Goal: Task Accomplishment & Management: Use online tool/utility

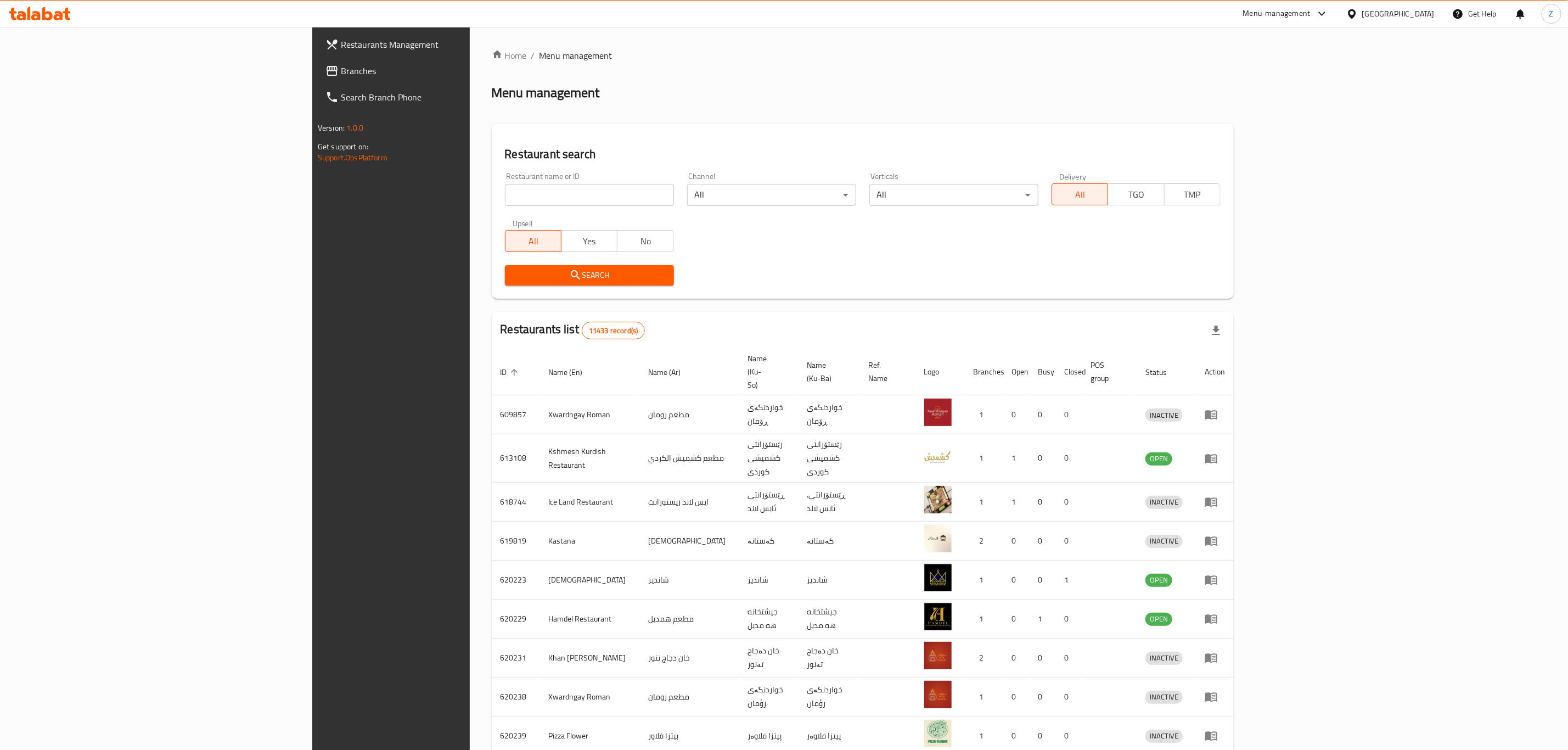
click at [505, 191] on input "search" at bounding box center [589, 195] width 169 height 22
type input "الزائر"
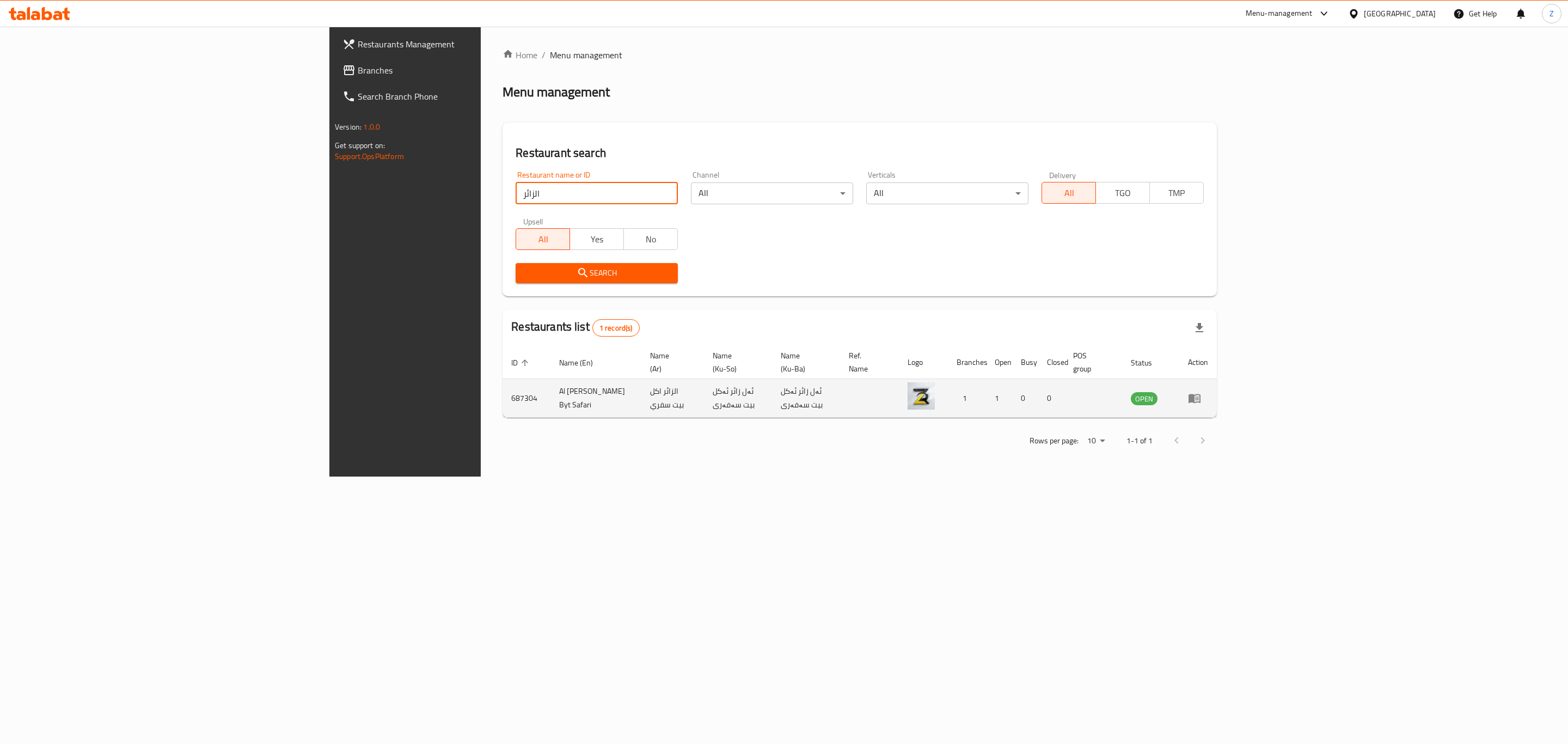
click at [1201, 394] on icon "enhanced table" at bounding box center [1195, 399] width 12 height 10
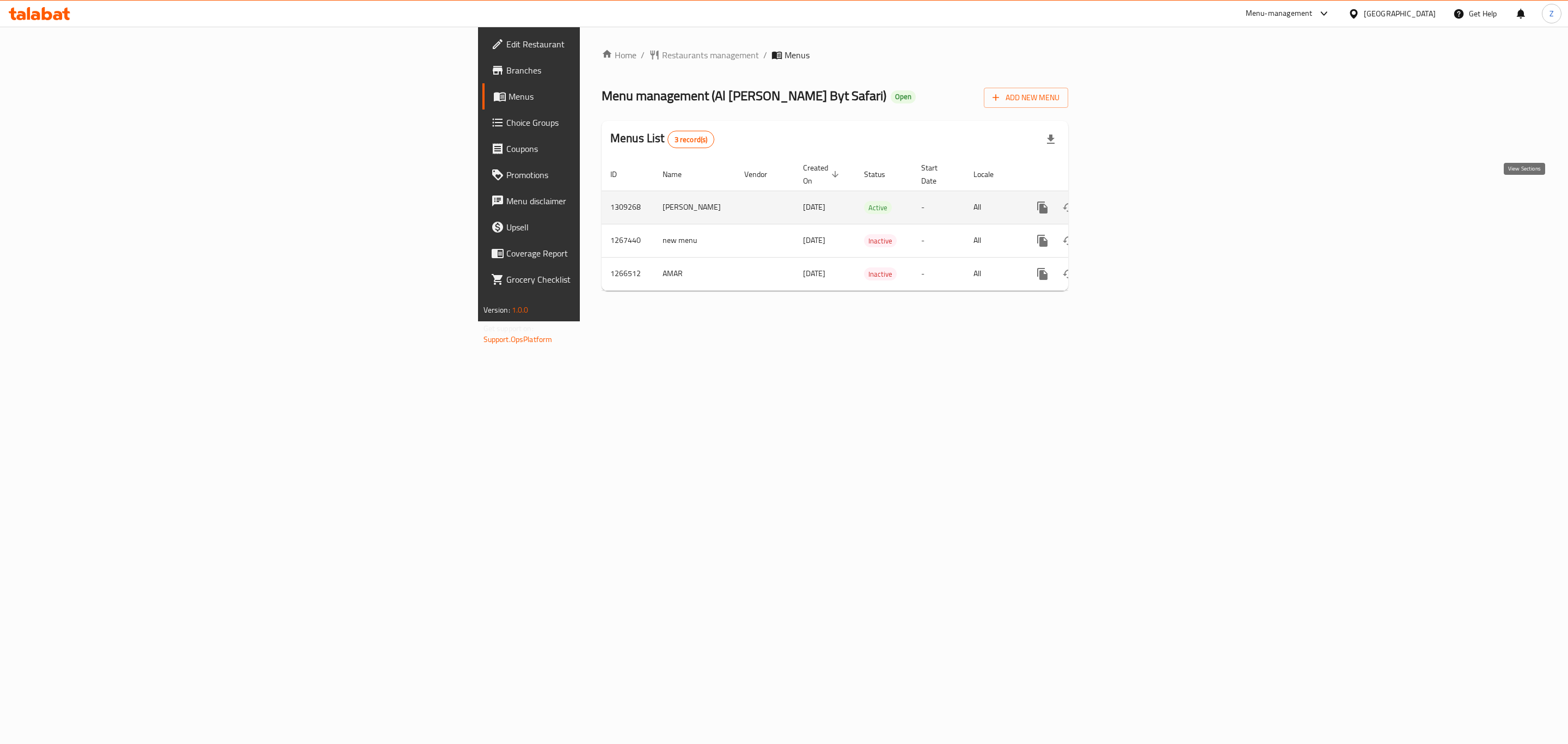
click at [1126, 202] on icon "enhanced table" at bounding box center [1121, 207] width 10 height 10
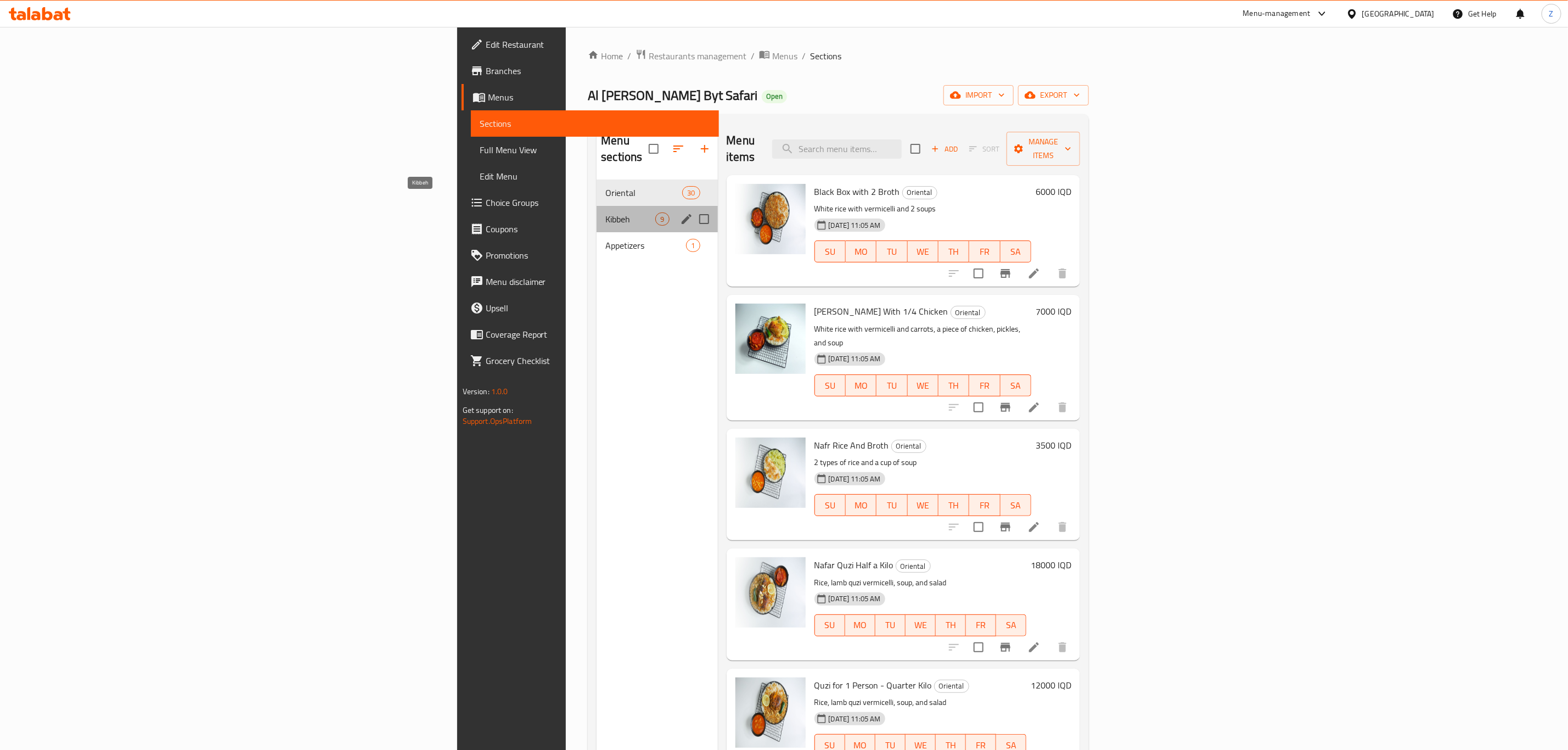
click at [606, 212] on span "Kibbeh" at bounding box center [630, 218] width 50 height 13
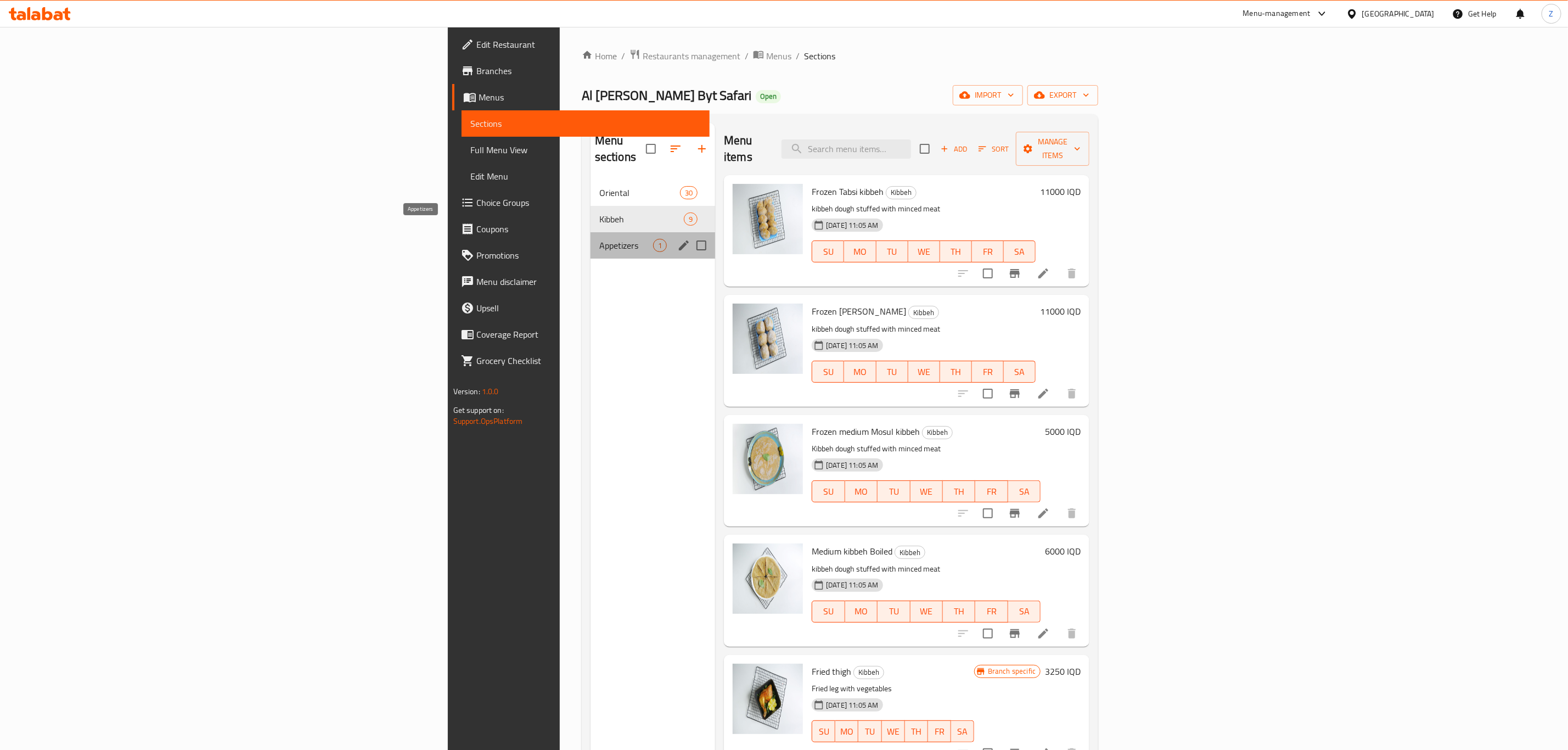
click at [600, 239] on span "Appetizers" at bounding box center [626, 245] width 54 height 13
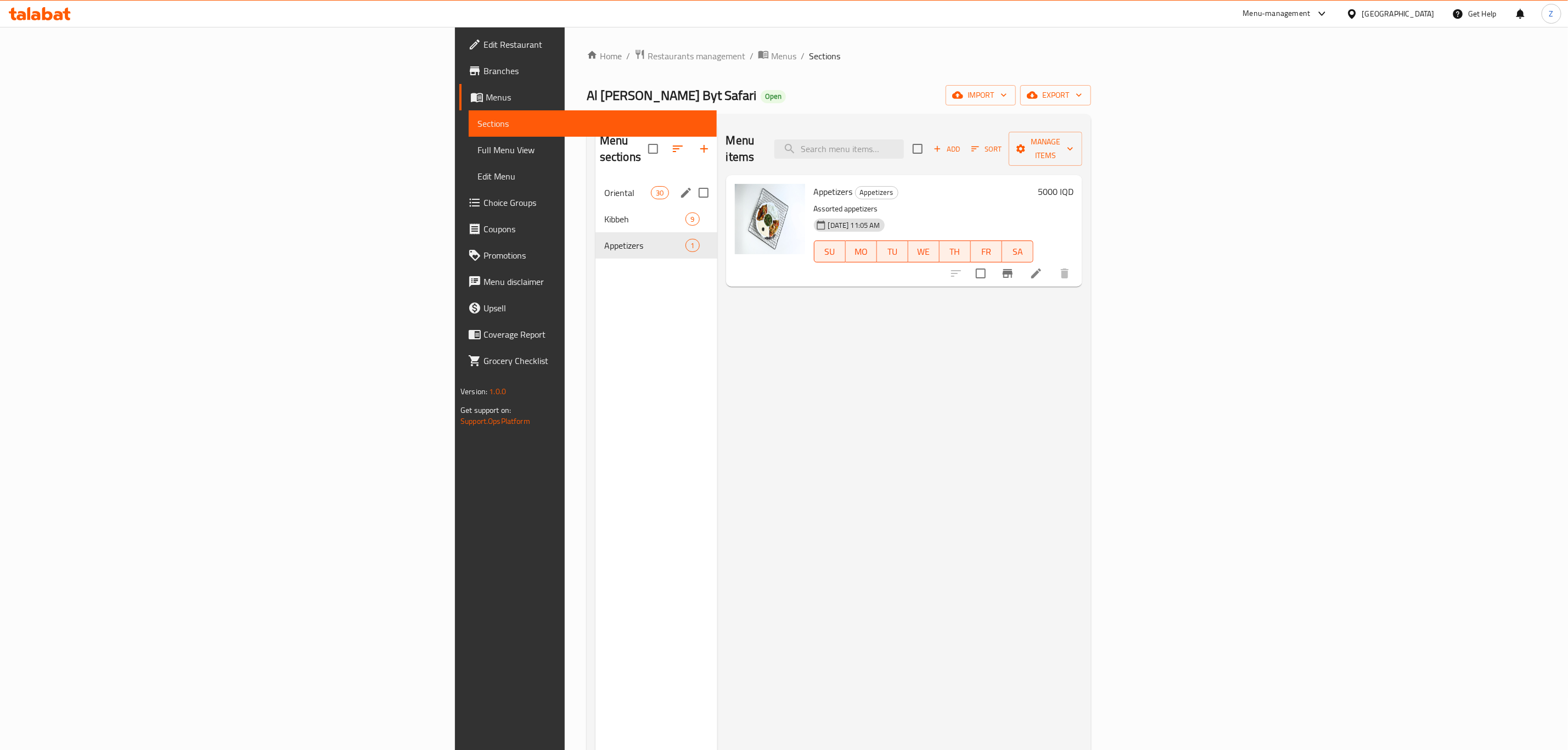
click at [595, 183] on div "Oriental 30" at bounding box center [656, 192] width 122 height 26
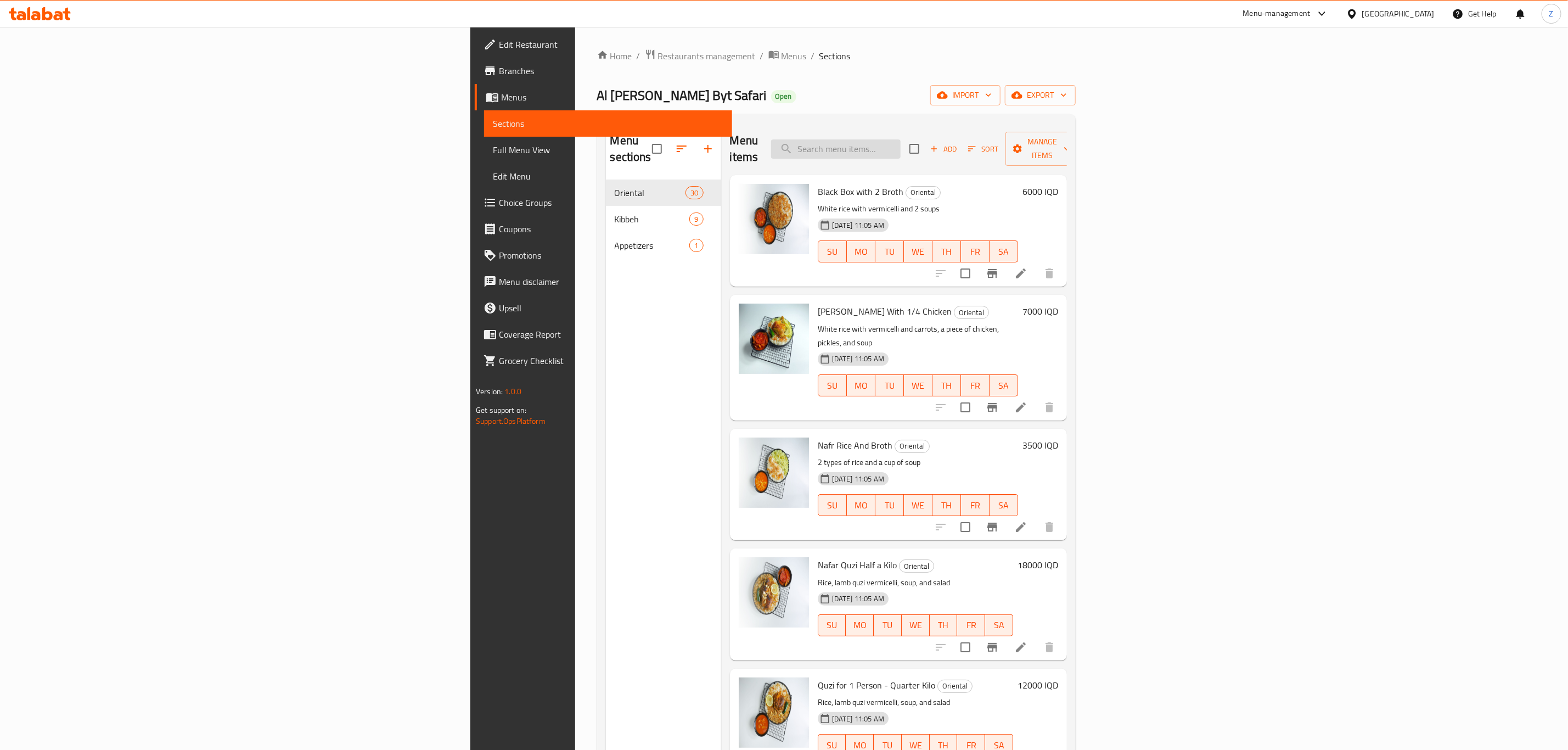
click at [901, 140] on input "search" at bounding box center [836, 149] width 129 height 19
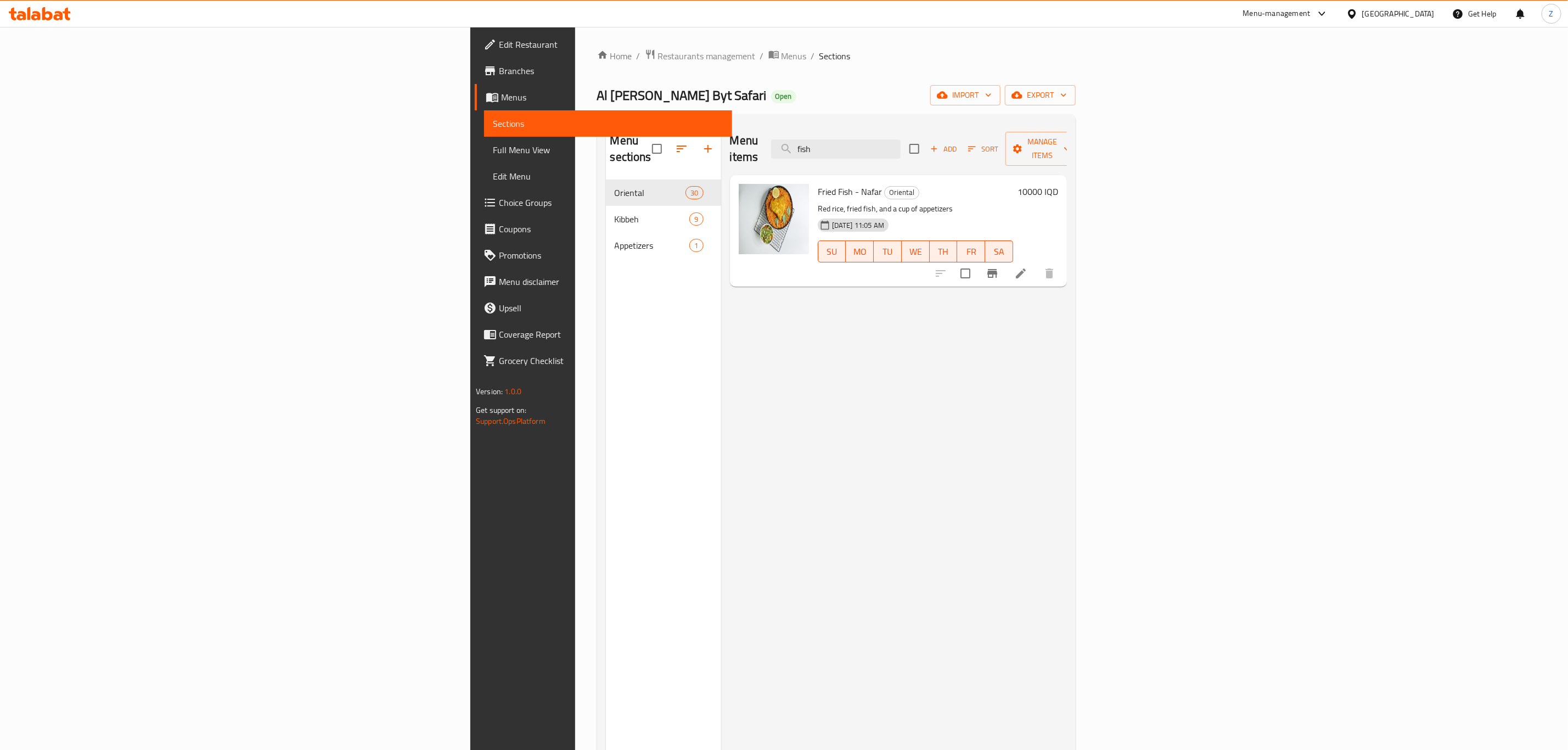
type input "fish"
click at [1058, 184] on h6 "10000 IQD" at bounding box center [1038, 192] width 40 height 15
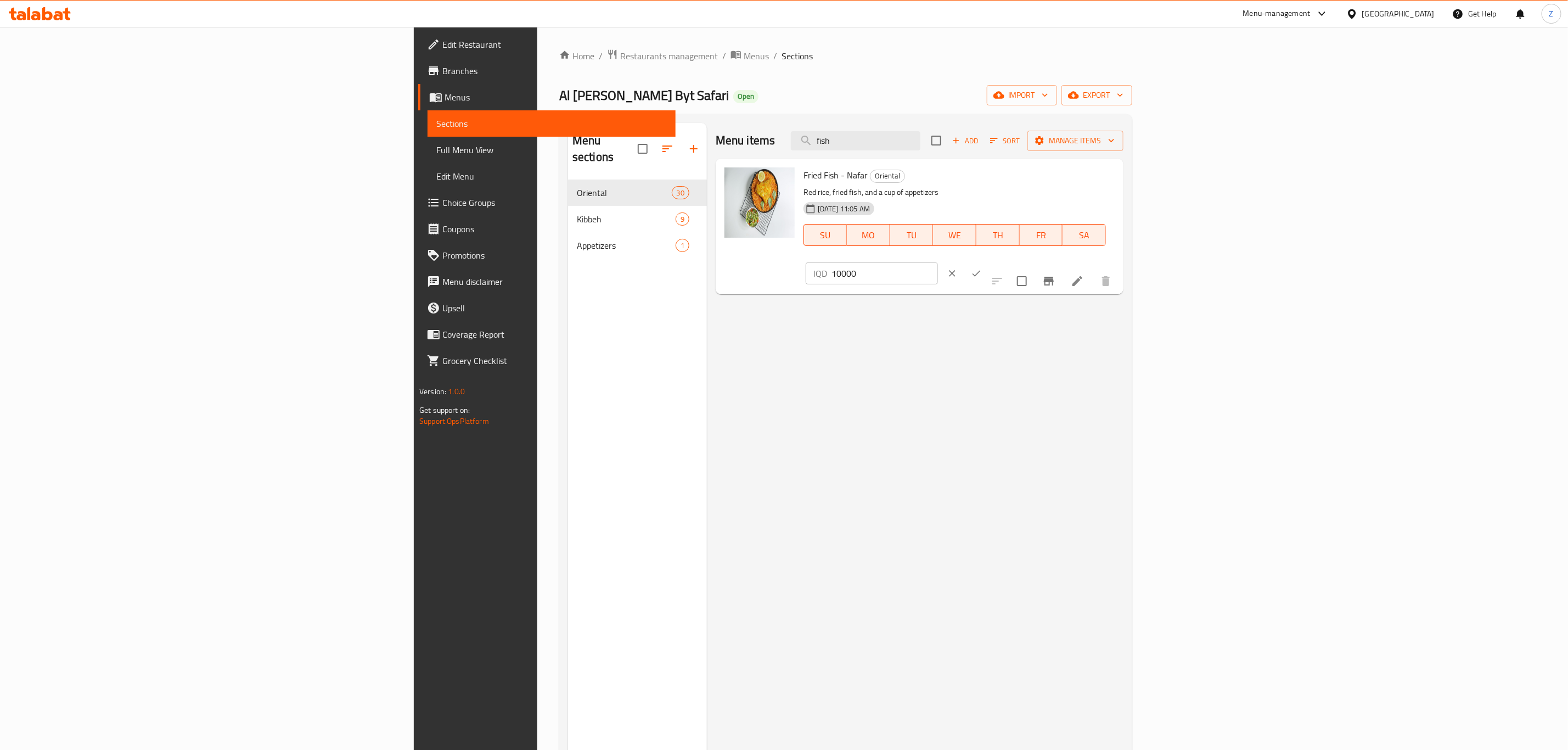
click at [938, 262] on input "10000" at bounding box center [885, 273] width 107 height 22
type input "12000"
click at [982, 268] on icon "ok" at bounding box center [977, 273] width 11 height 11
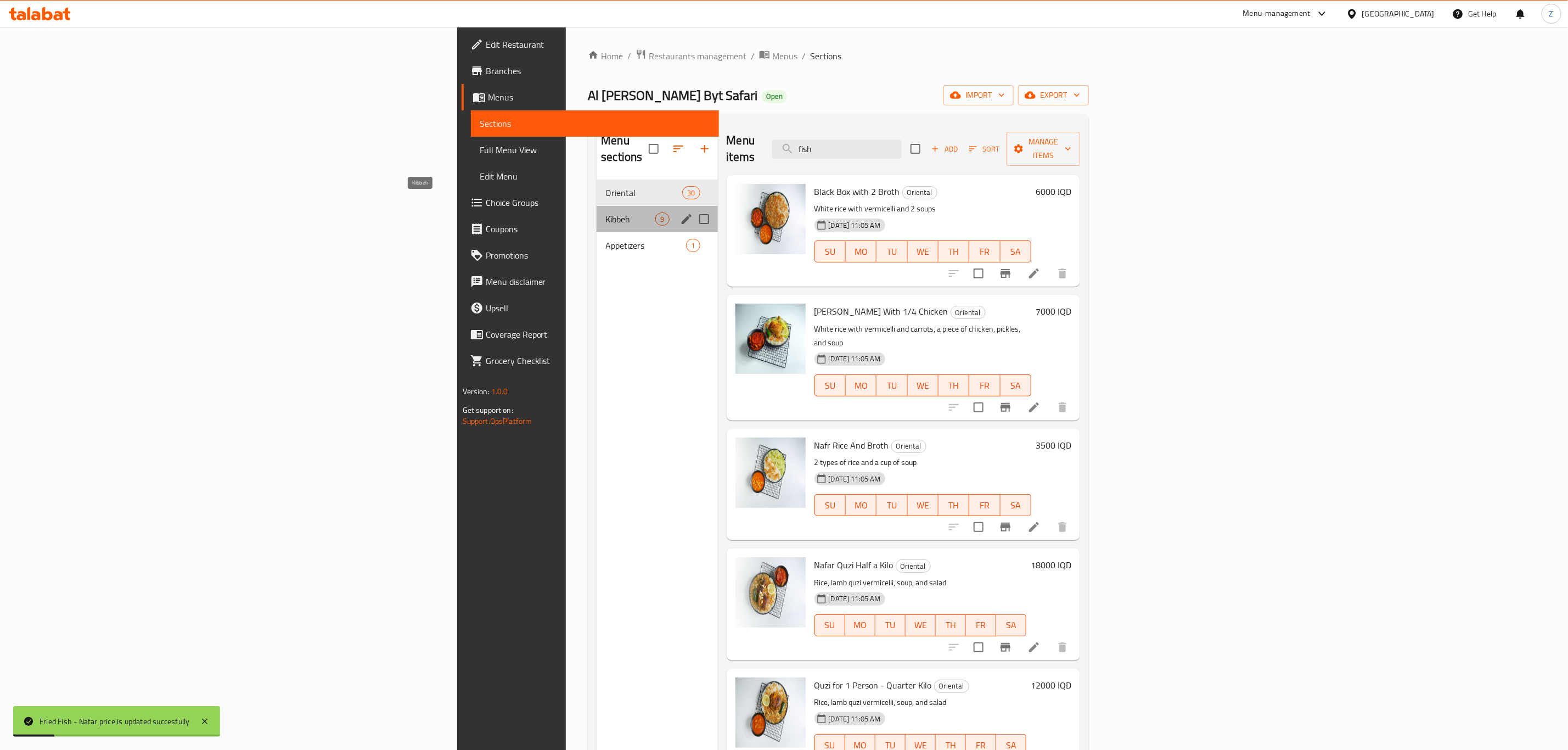
click at [606, 212] on span "Kibbeh" at bounding box center [630, 218] width 50 height 13
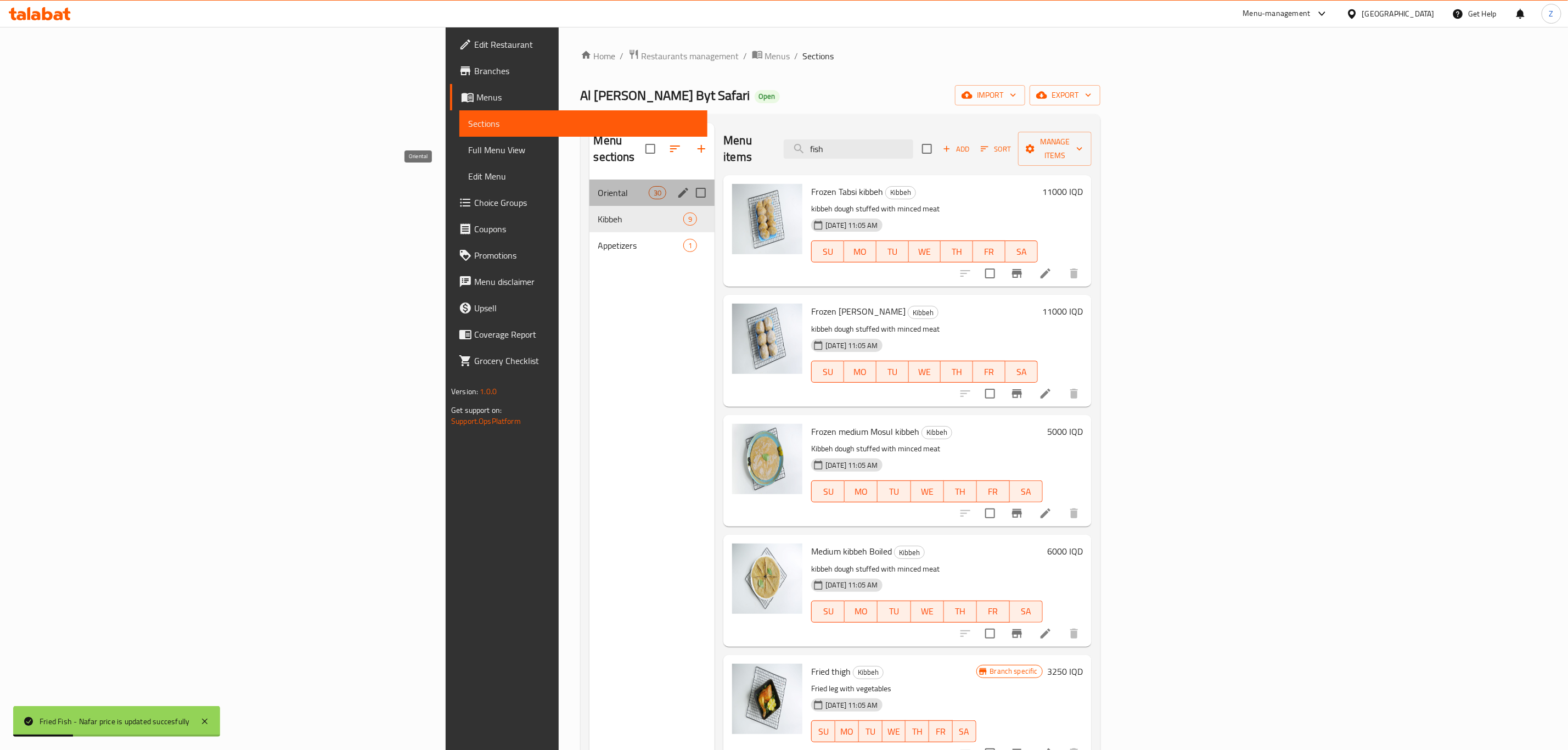
click at [598, 186] on span "Oriental" at bounding box center [624, 192] width 51 height 13
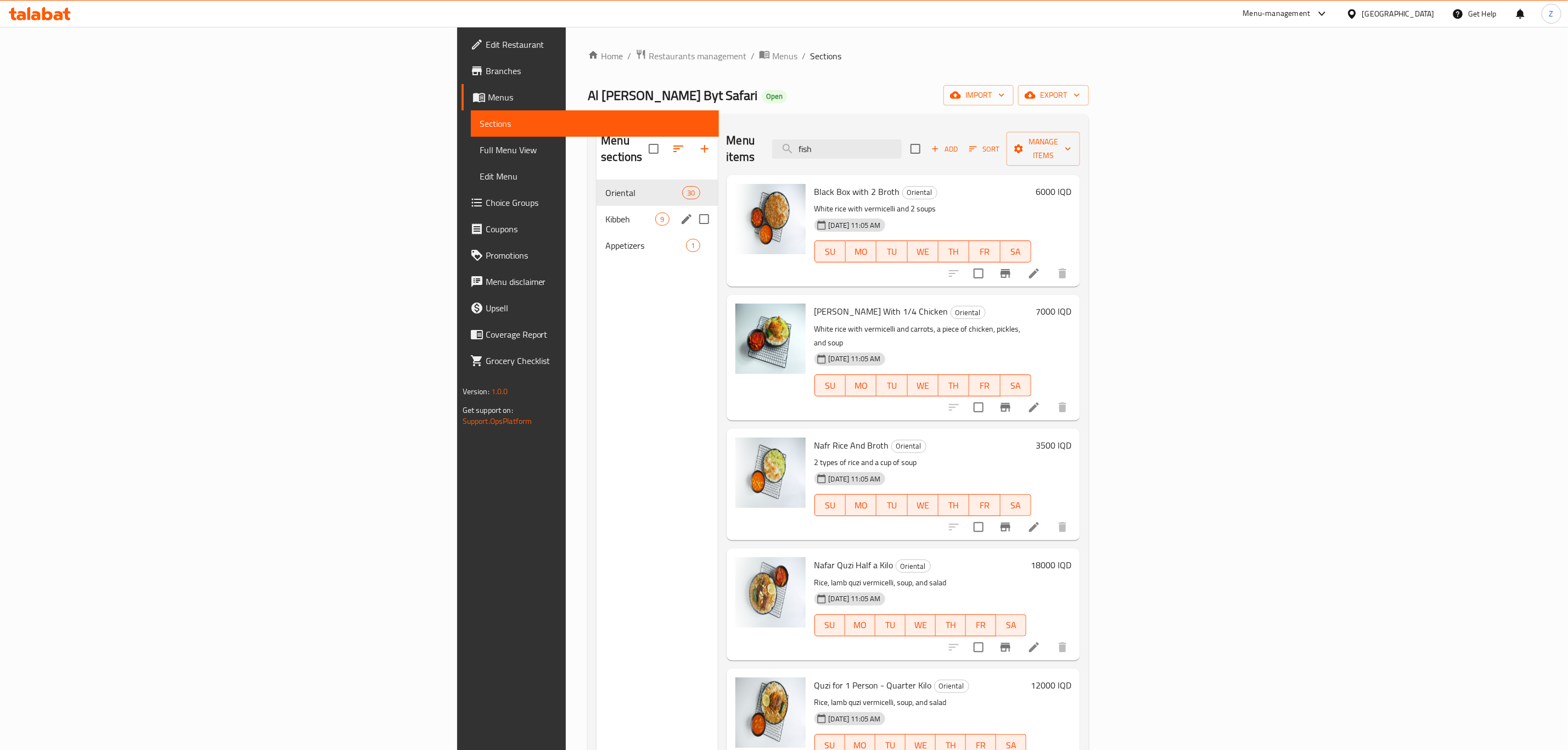
click at [606, 212] on span "Kibbeh" at bounding box center [630, 218] width 50 height 13
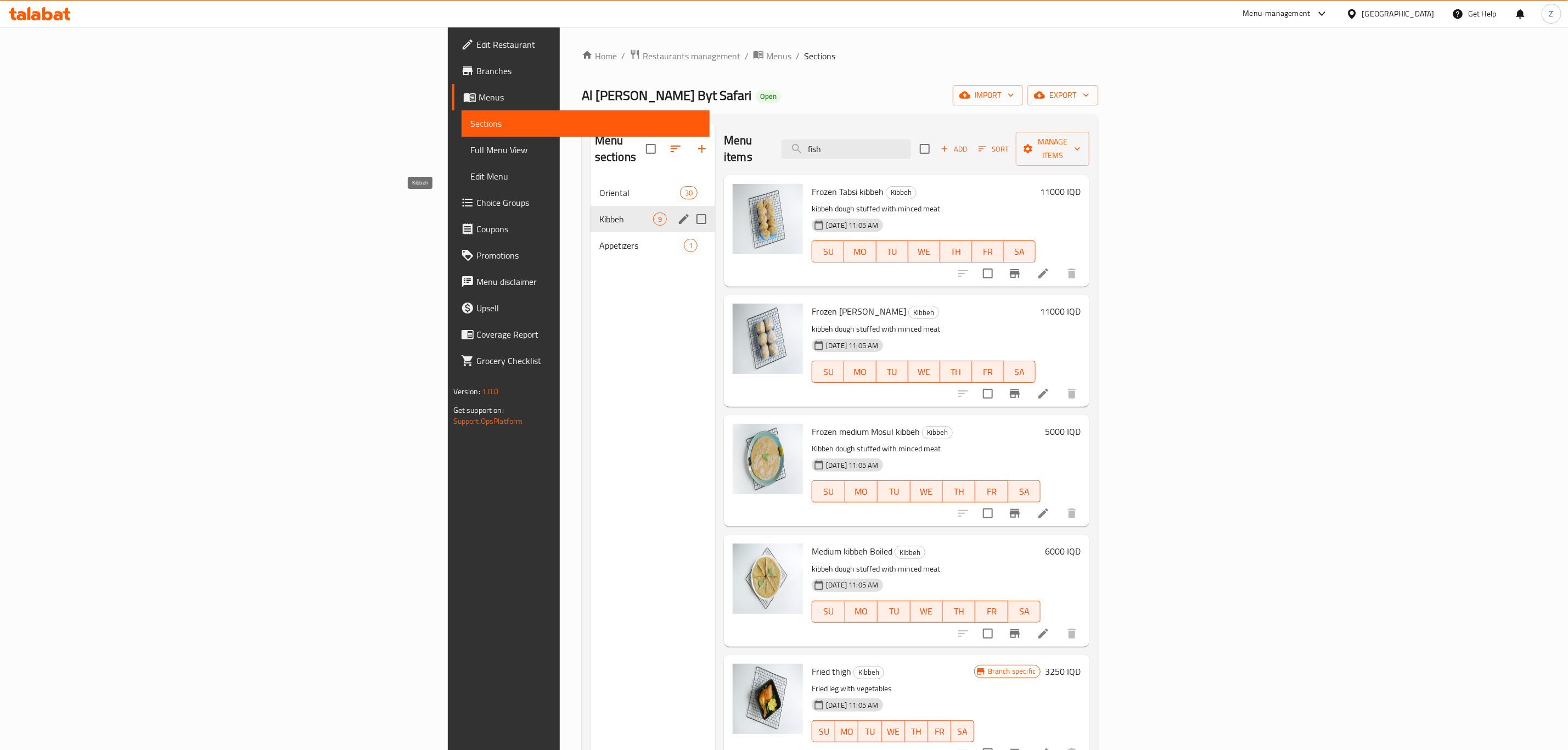
click at [600, 239] on span "Appetizers" at bounding box center [642, 245] width 85 height 13
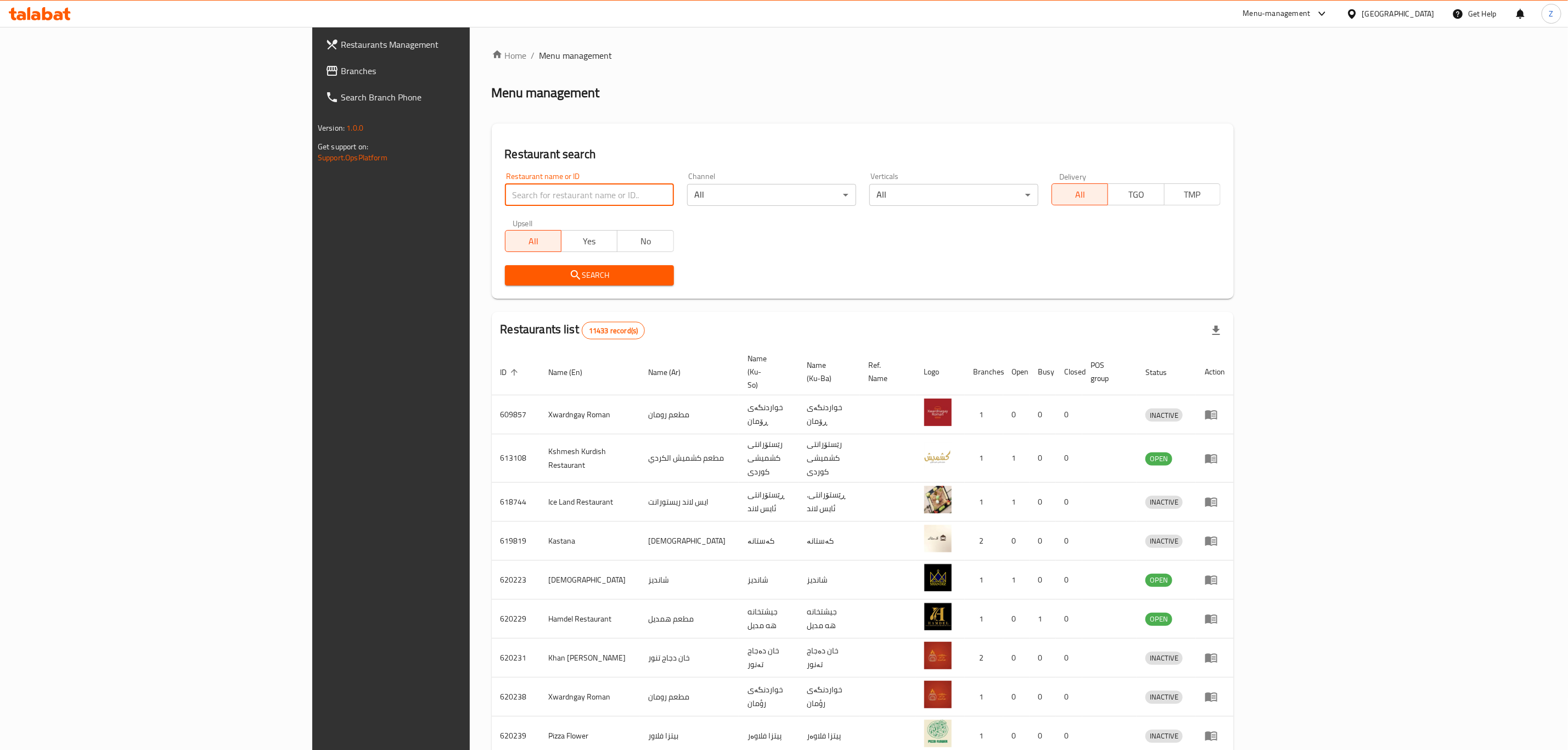
click at [505, 198] on input "search" at bounding box center [589, 195] width 169 height 22
click button "Search" at bounding box center [589, 275] width 169 height 21
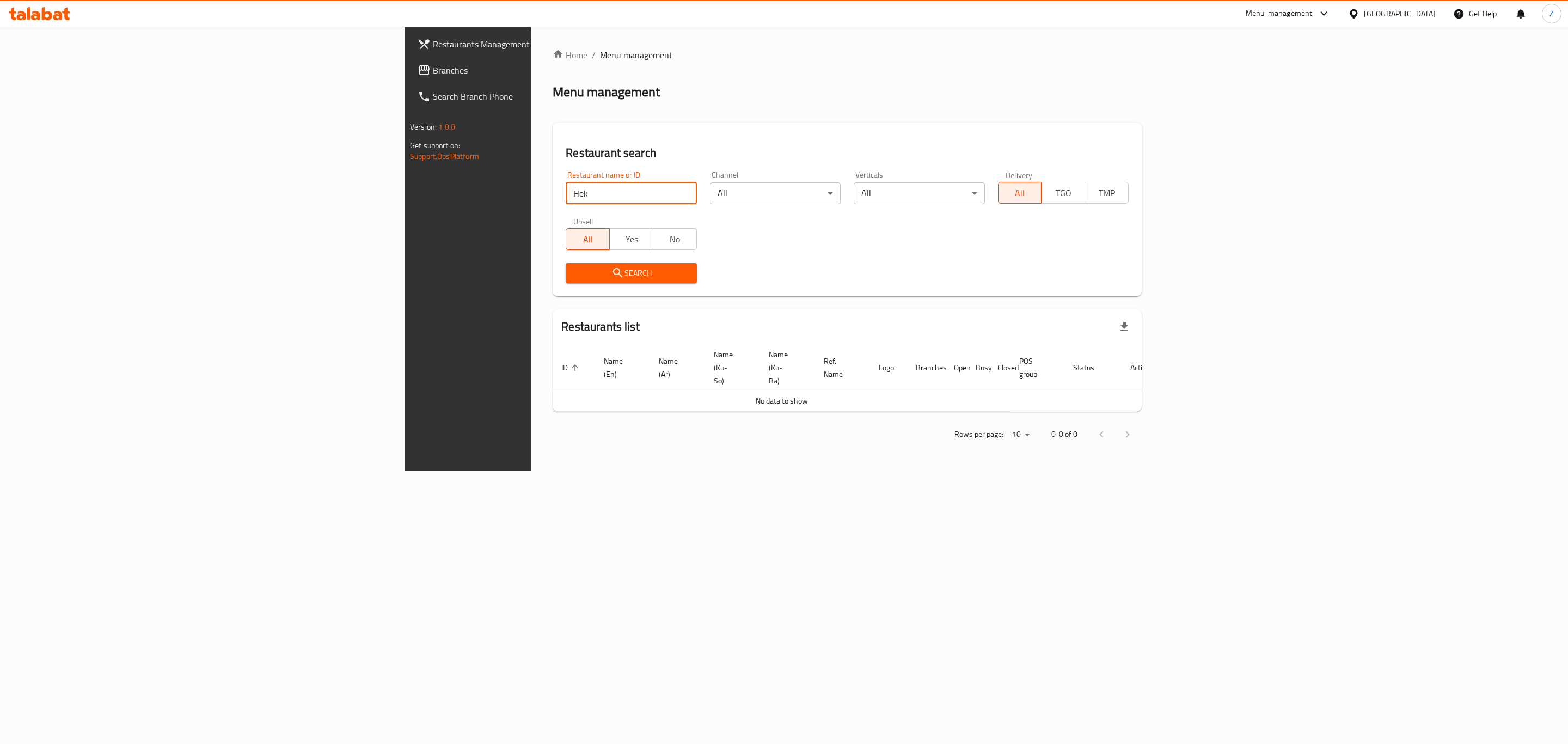
type input "Hekaka"
click button "Search" at bounding box center [631, 273] width 130 height 20
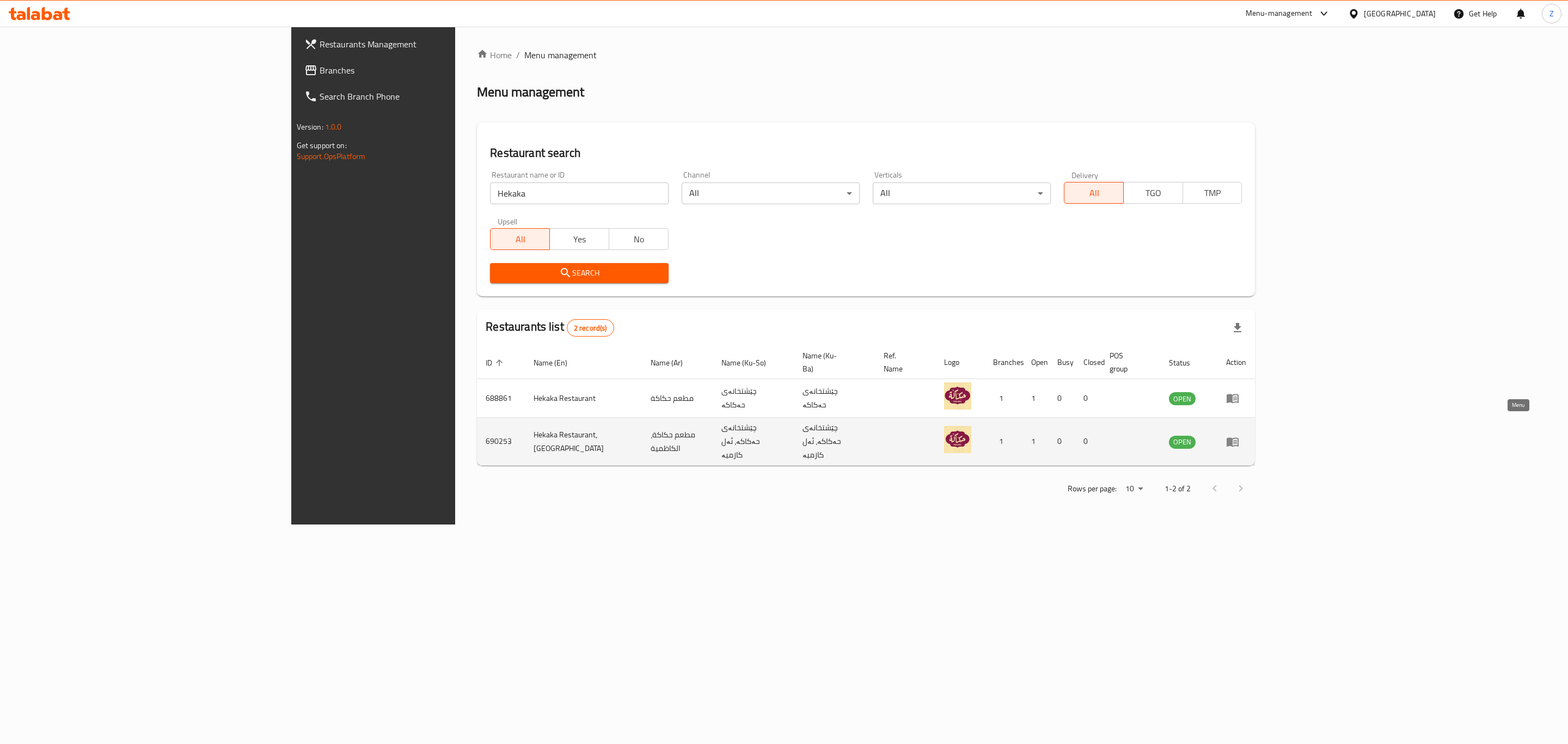
click at [1246, 435] on link "enhanced table" at bounding box center [1236, 441] width 20 height 13
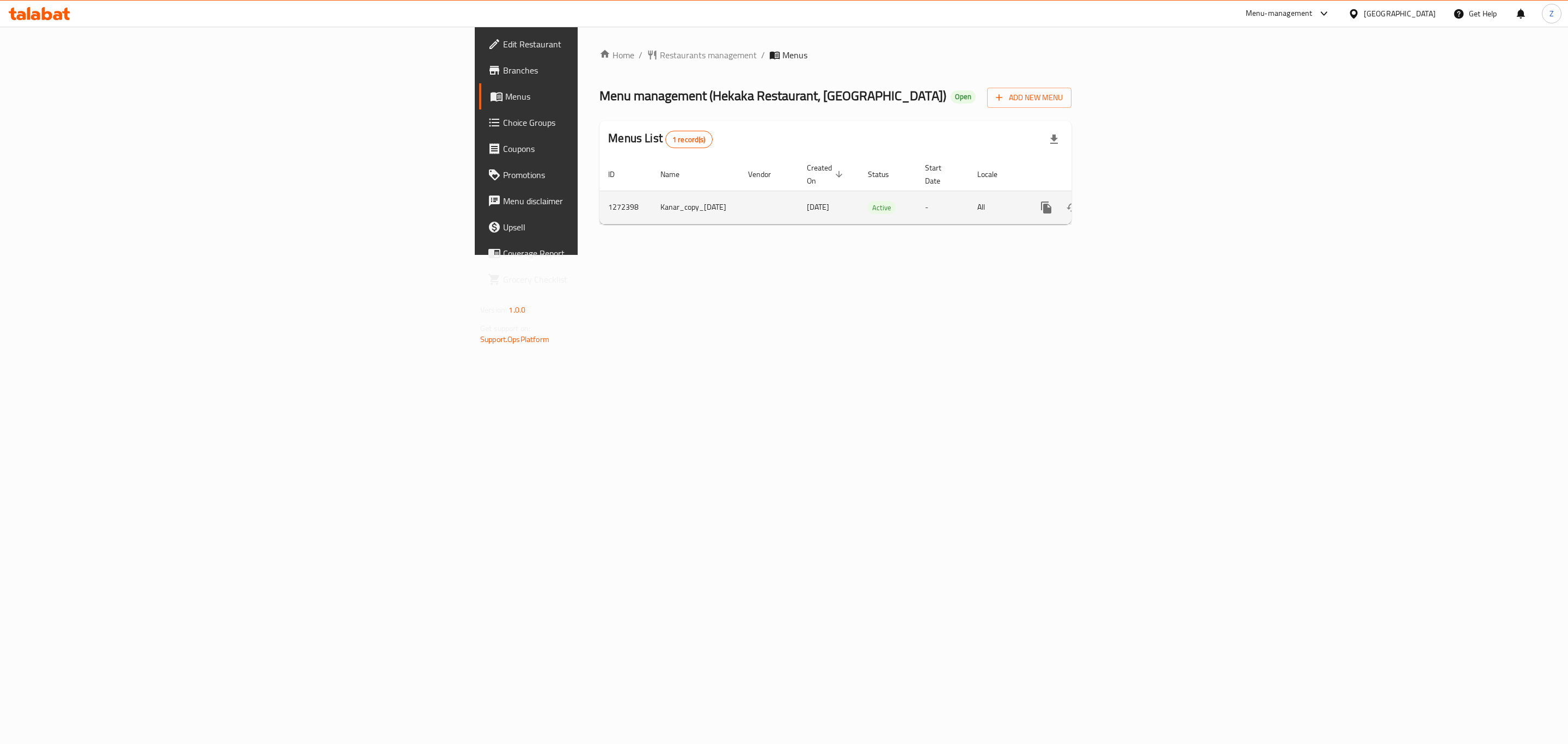
click at [1138, 194] on link "enhanced table" at bounding box center [1125, 207] width 26 height 26
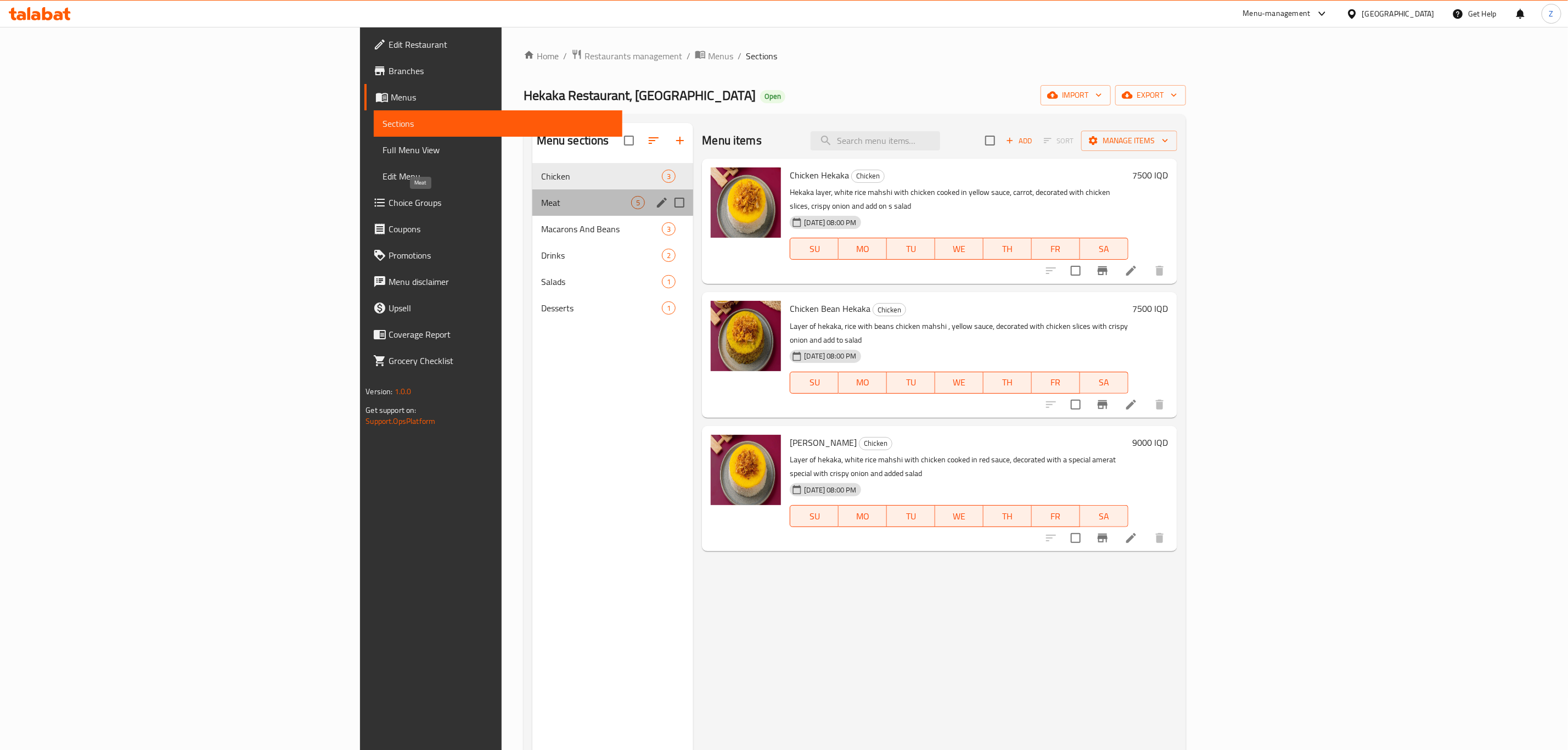
click at [541, 203] on span "Meat" at bounding box center [587, 202] width 90 height 13
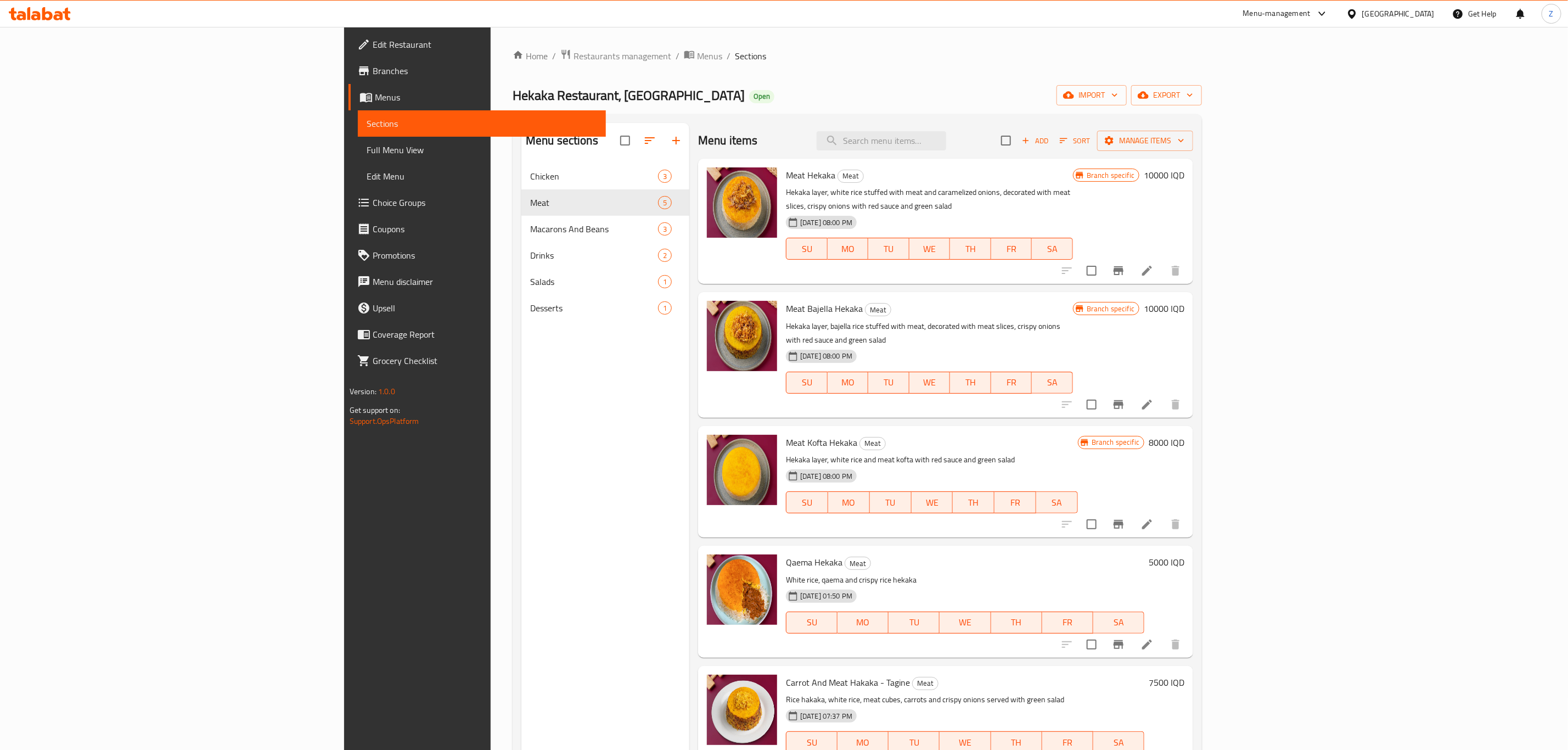
click at [358, 131] on link "Sections" at bounding box center [482, 123] width 248 height 26
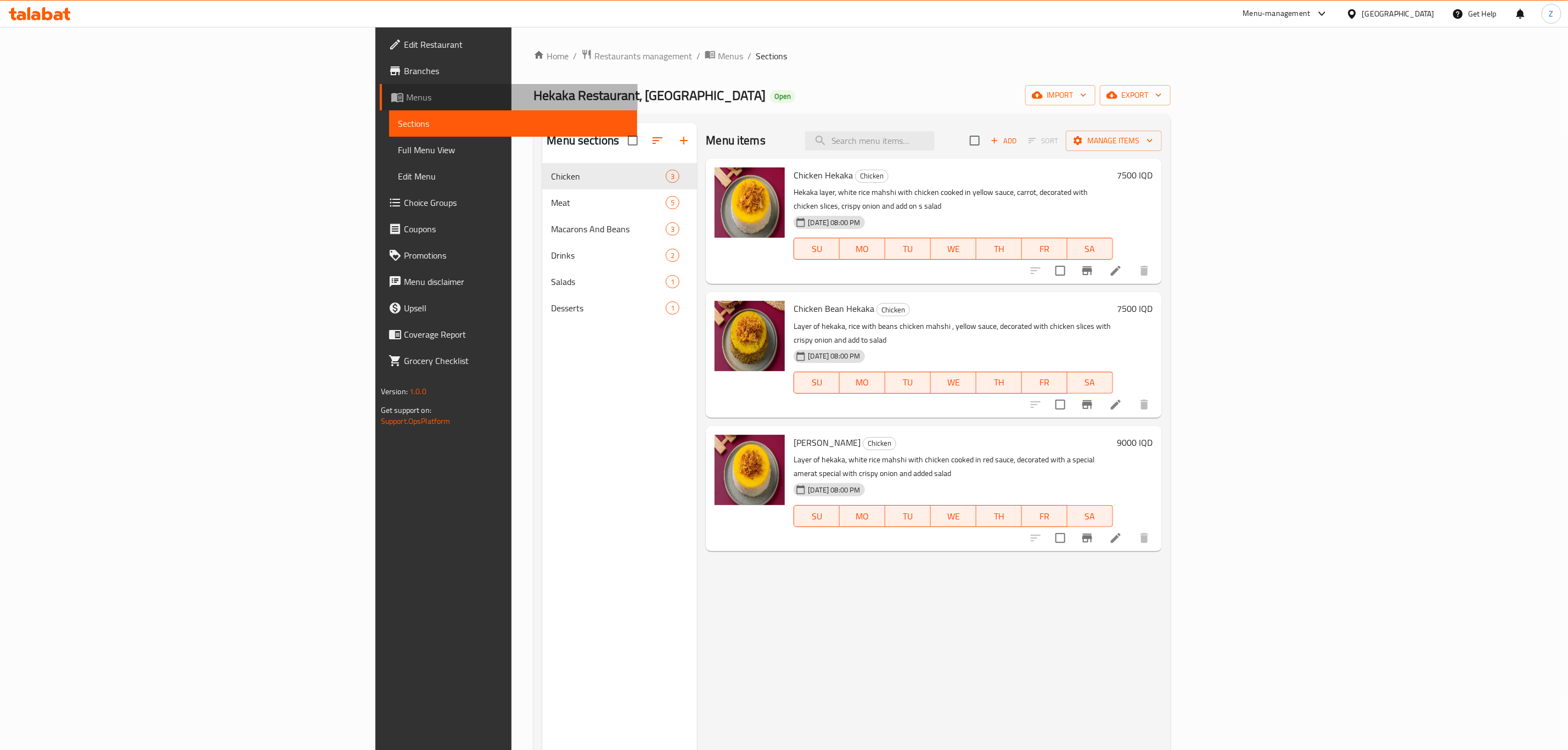
click at [407, 101] on span "Menus" at bounding box center [517, 96] width 222 height 13
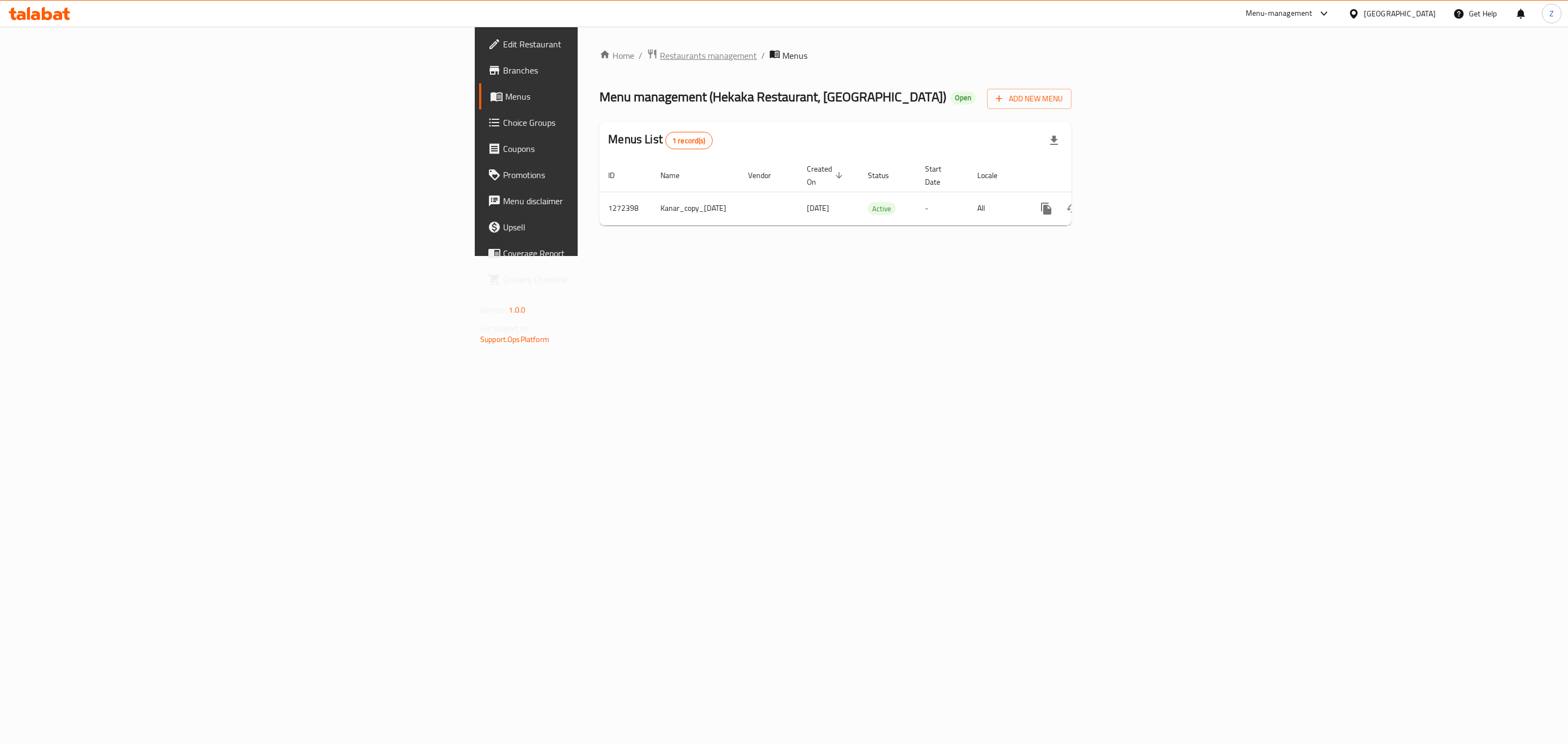
click at [660, 56] on span "Restaurants management" at bounding box center [708, 55] width 97 height 13
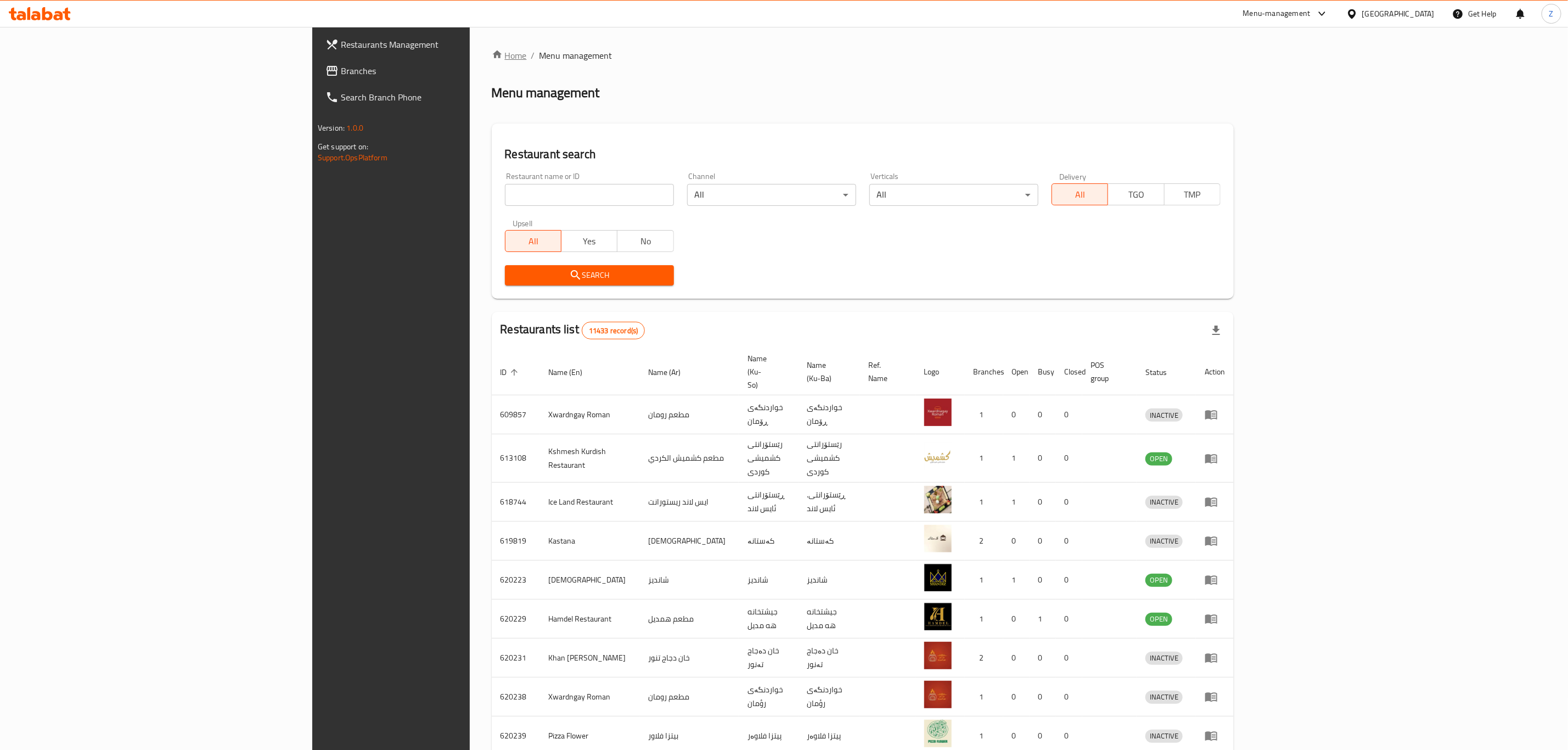
click at [492, 57] on link "Home" at bounding box center [509, 55] width 35 height 13
click at [505, 201] on input "search" at bounding box center [589, 195] width 169 height 22
type input "Hekaka"
click button "Search" at bounding box center [589, 275] width 169 height 21
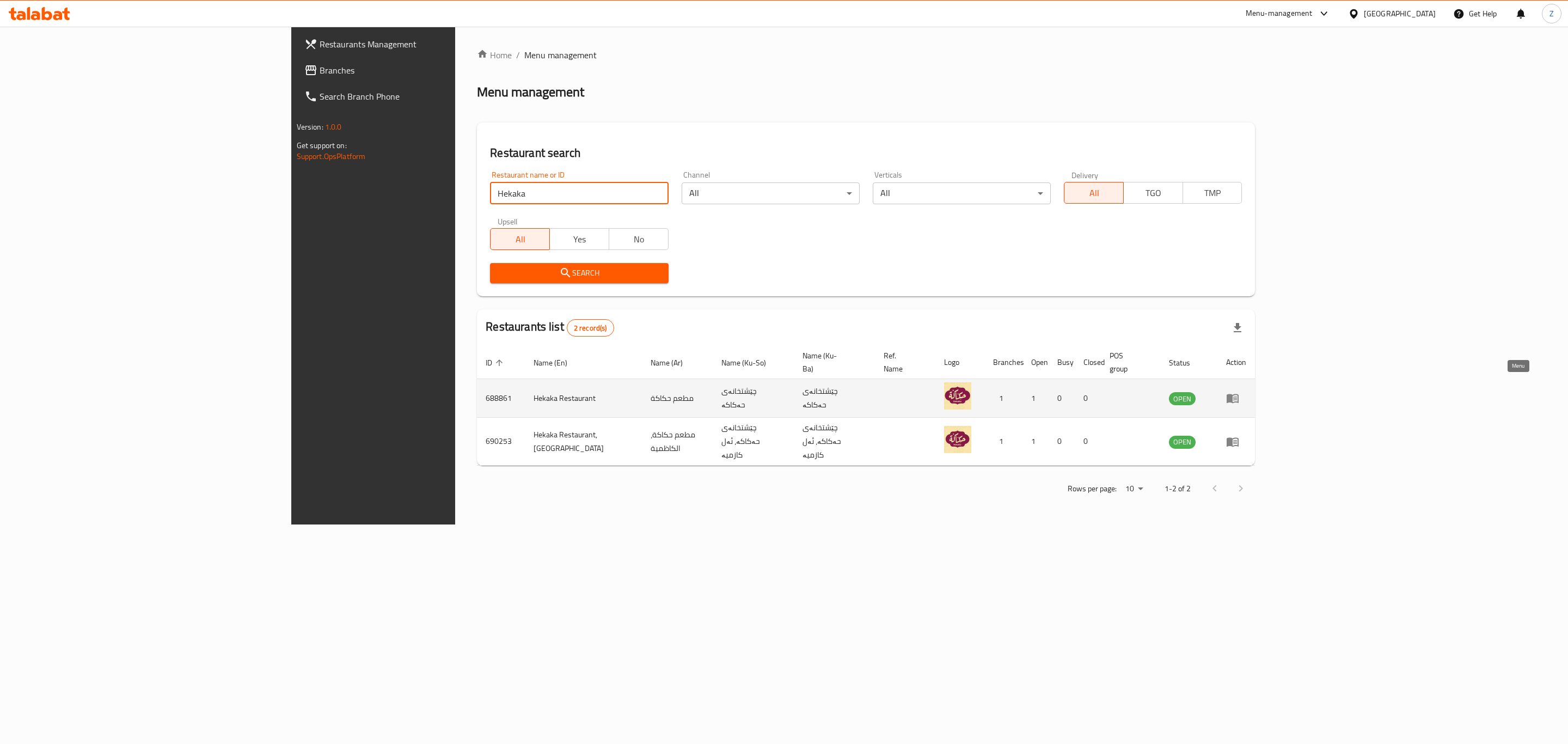
click at [1239, 394] on icon "enhanced table" at bounding box center [1233, 399] width 12 height 10
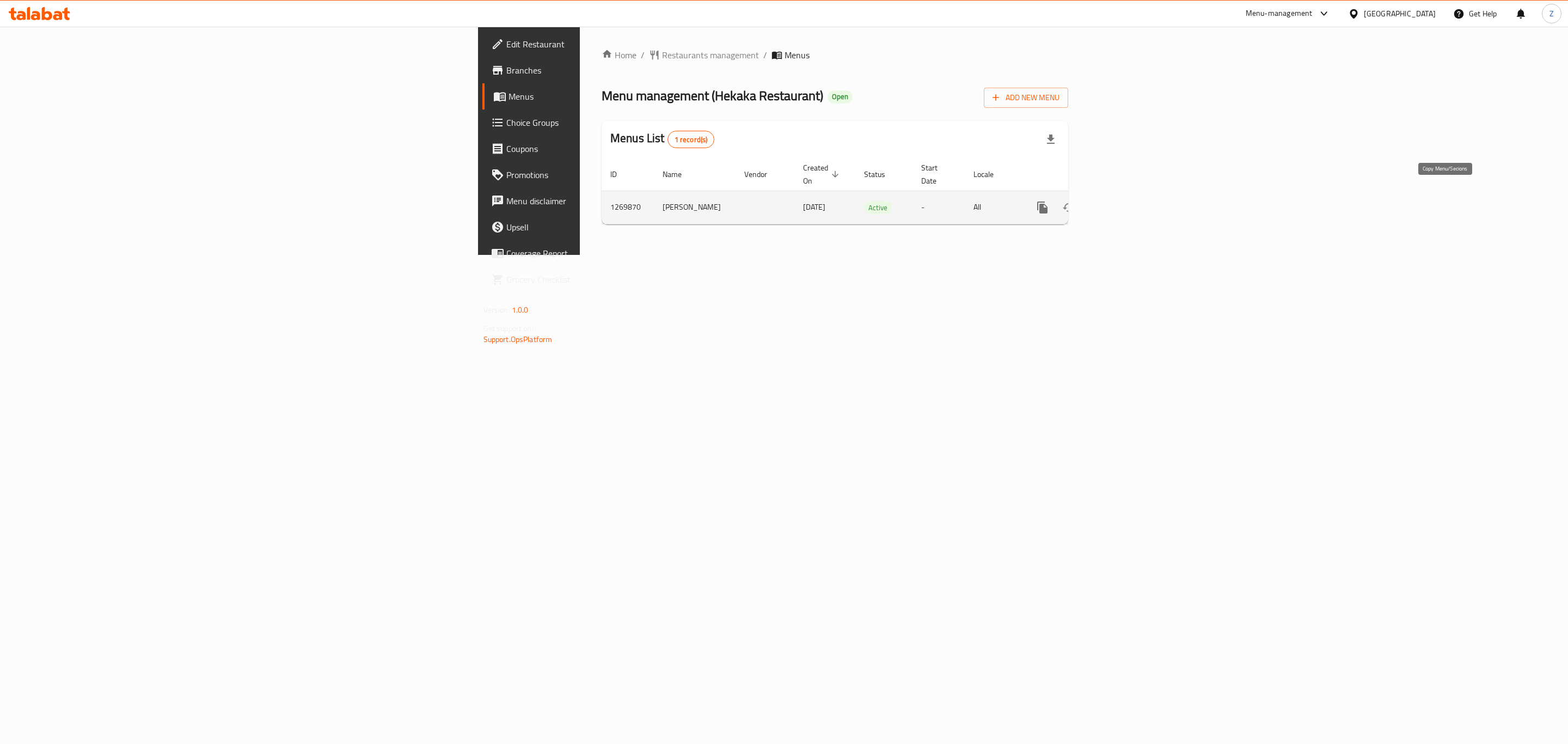
click at [1047, 202] on icon "more" at bounding box center [1042, 208] width 10 height 12
click at [1481, 219] on strong "Copy menu" at bounding box center [1466, 216] width 41 height 13
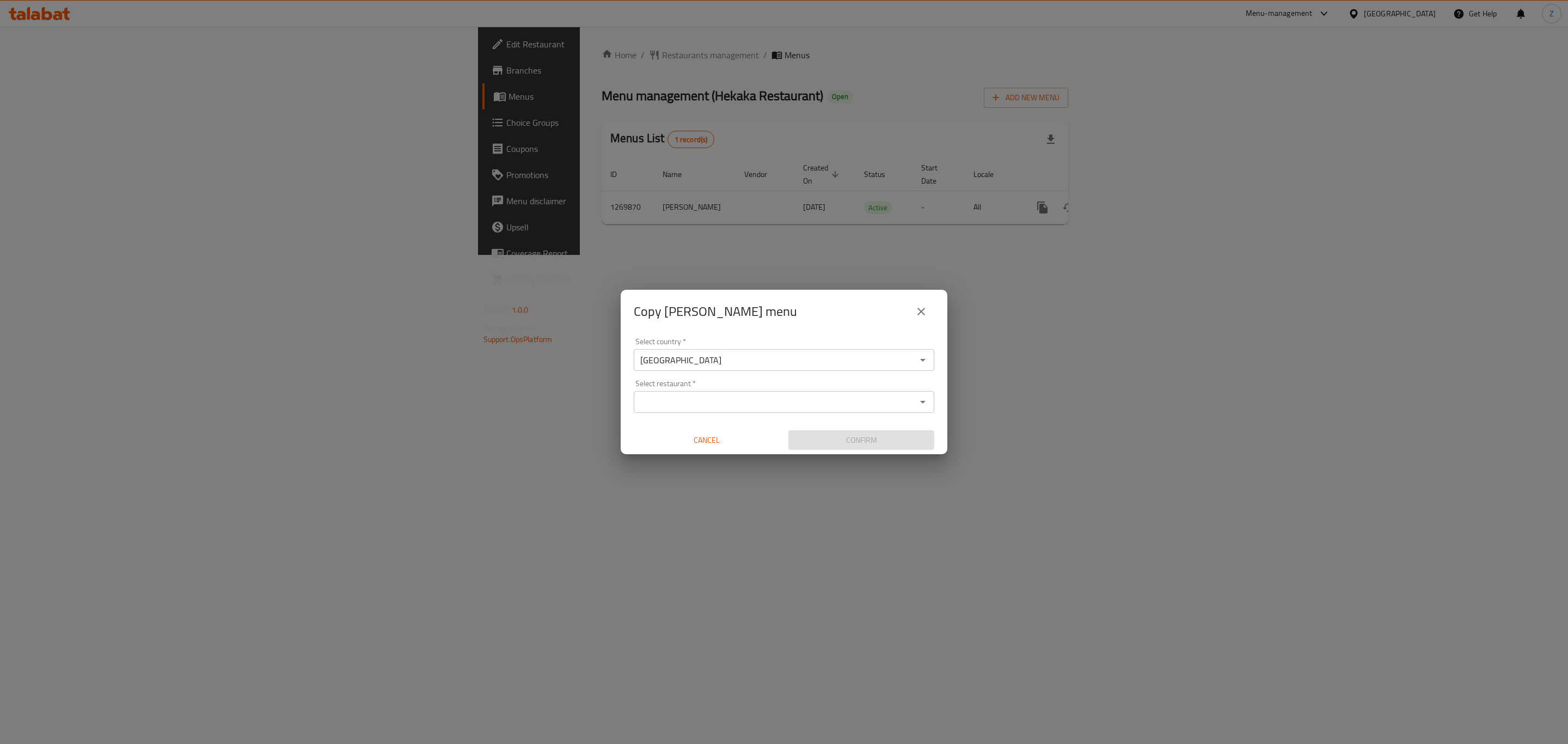
click at [701, 395] on input "Select restaurant   *" at bounding box center [774, 402] width 276 height 15
type input "h"
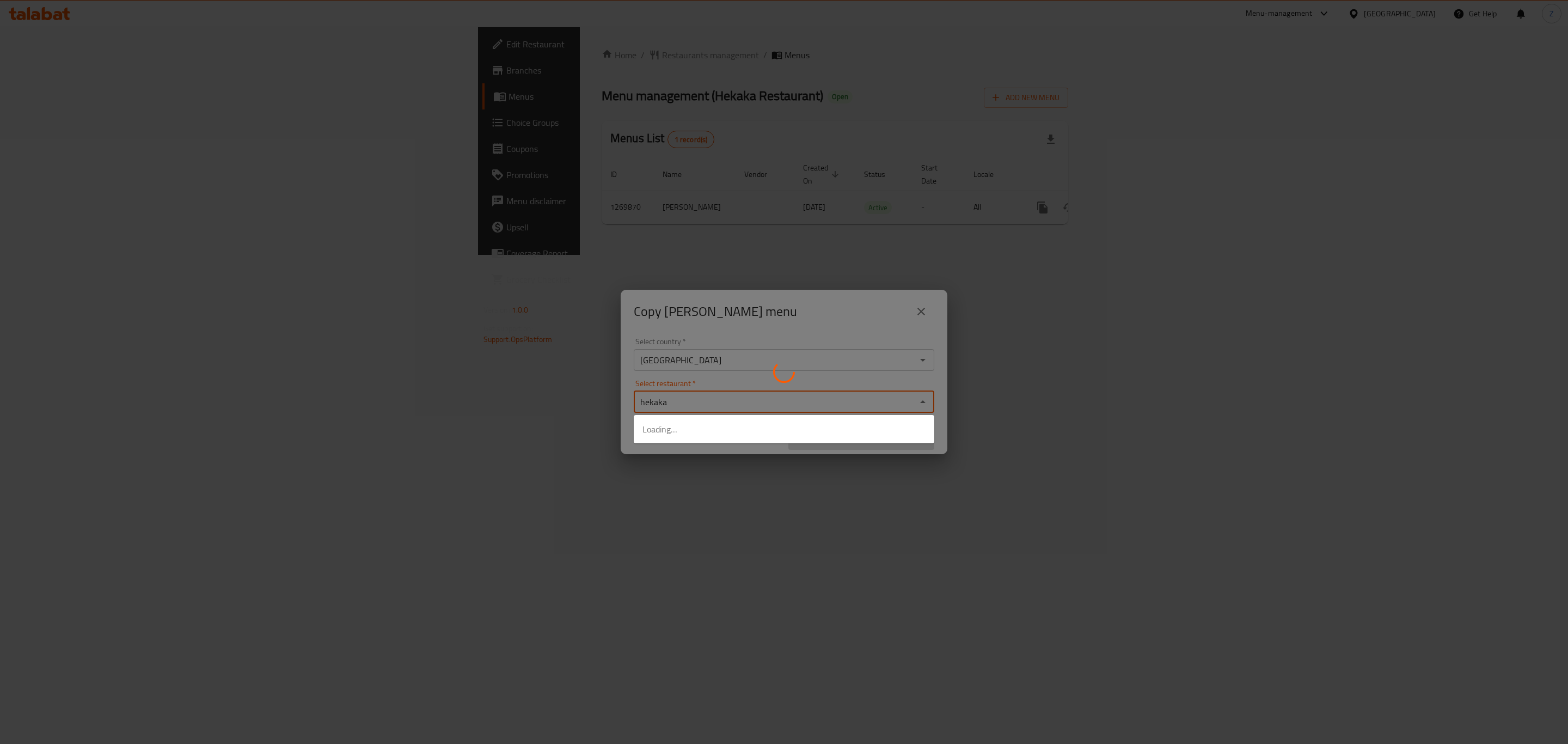
type input "hekaka"
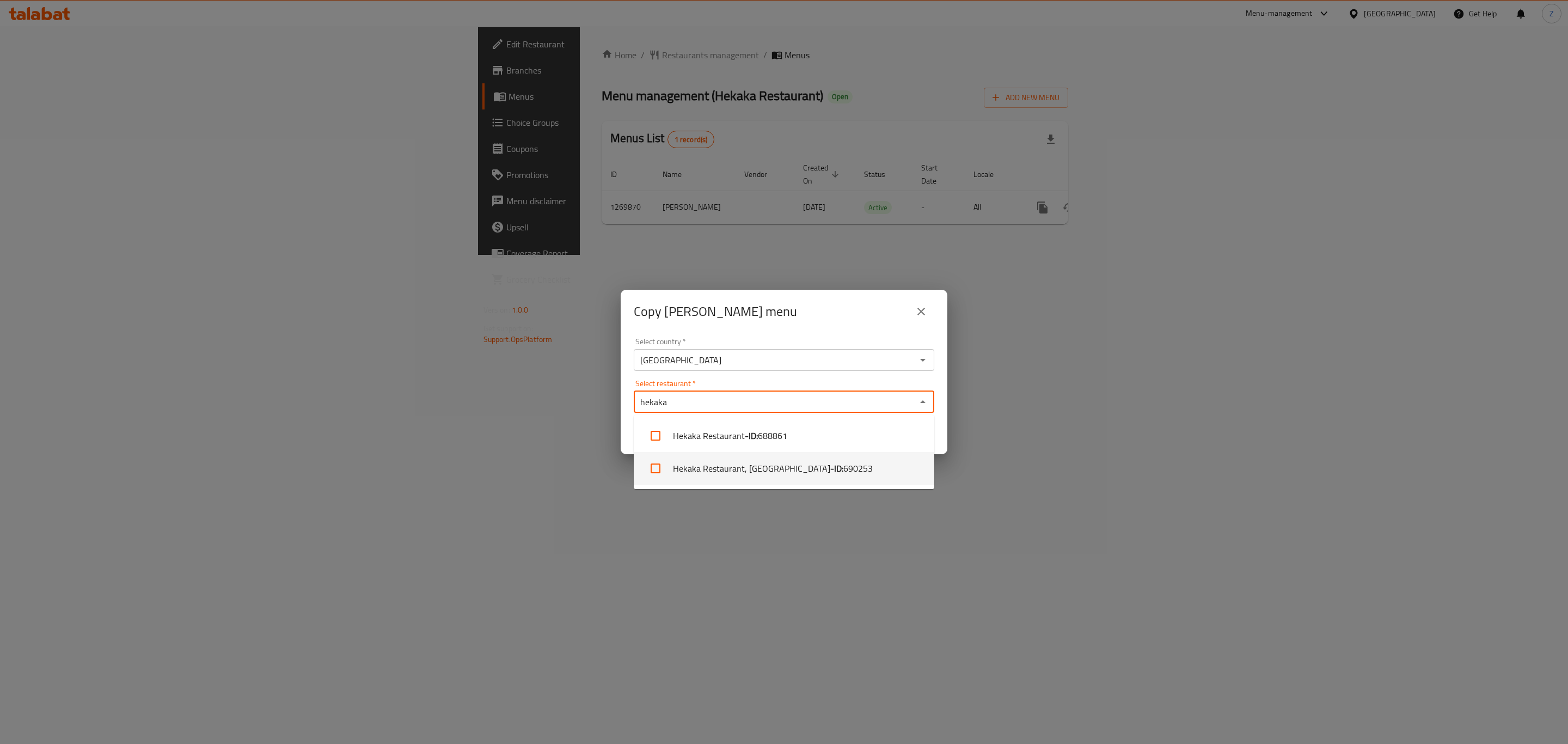
click at [706, 471] on li "Hekaka Restaurant, [GEOGRAPHIC_DATA] - ID: 690253" at bounding box center [784, 468] width 301 height 33
checkbox input "true"
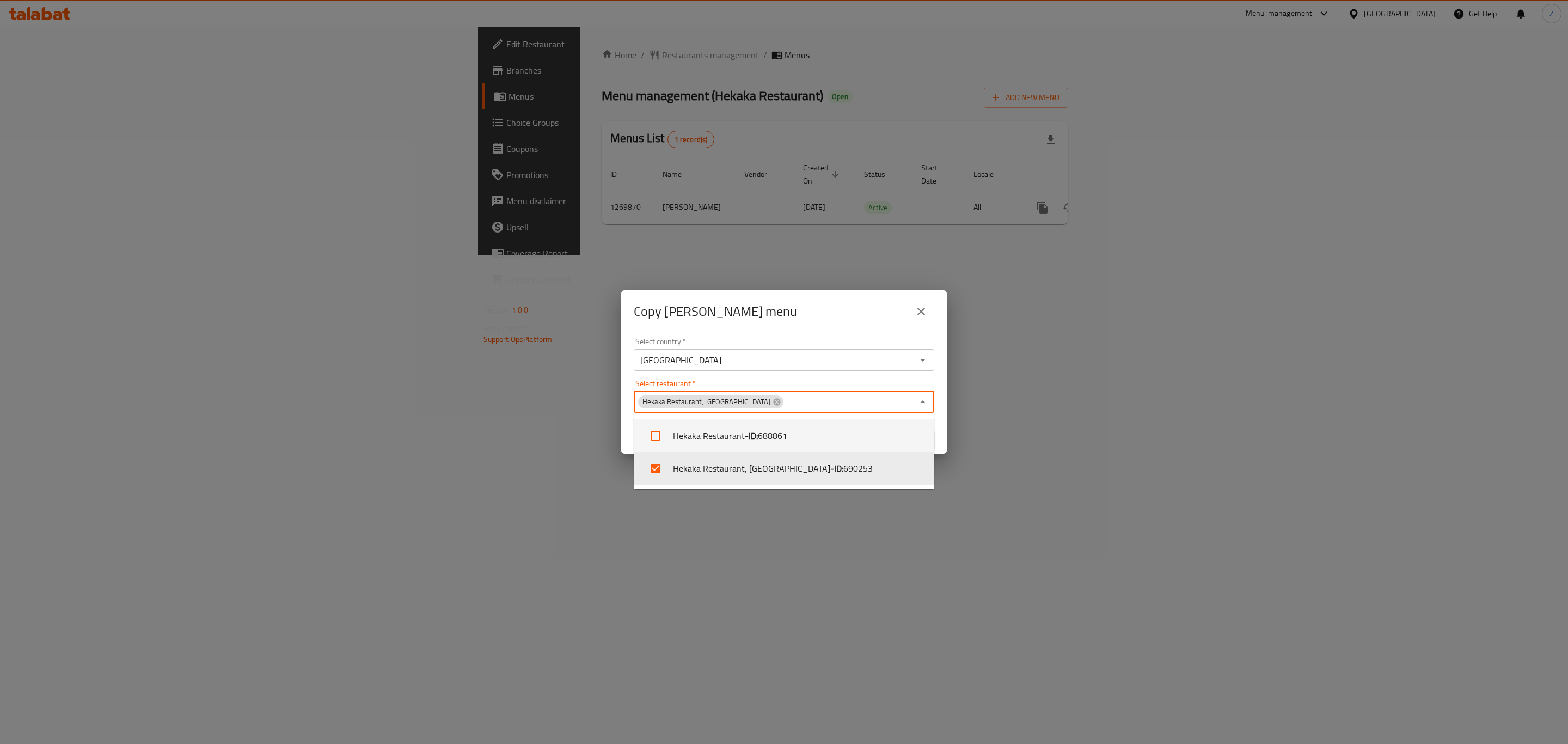
click at [785, 327] on div "Copy [PERSON_NAME] menu" at bounding box center [783, 312] width 326 height 43
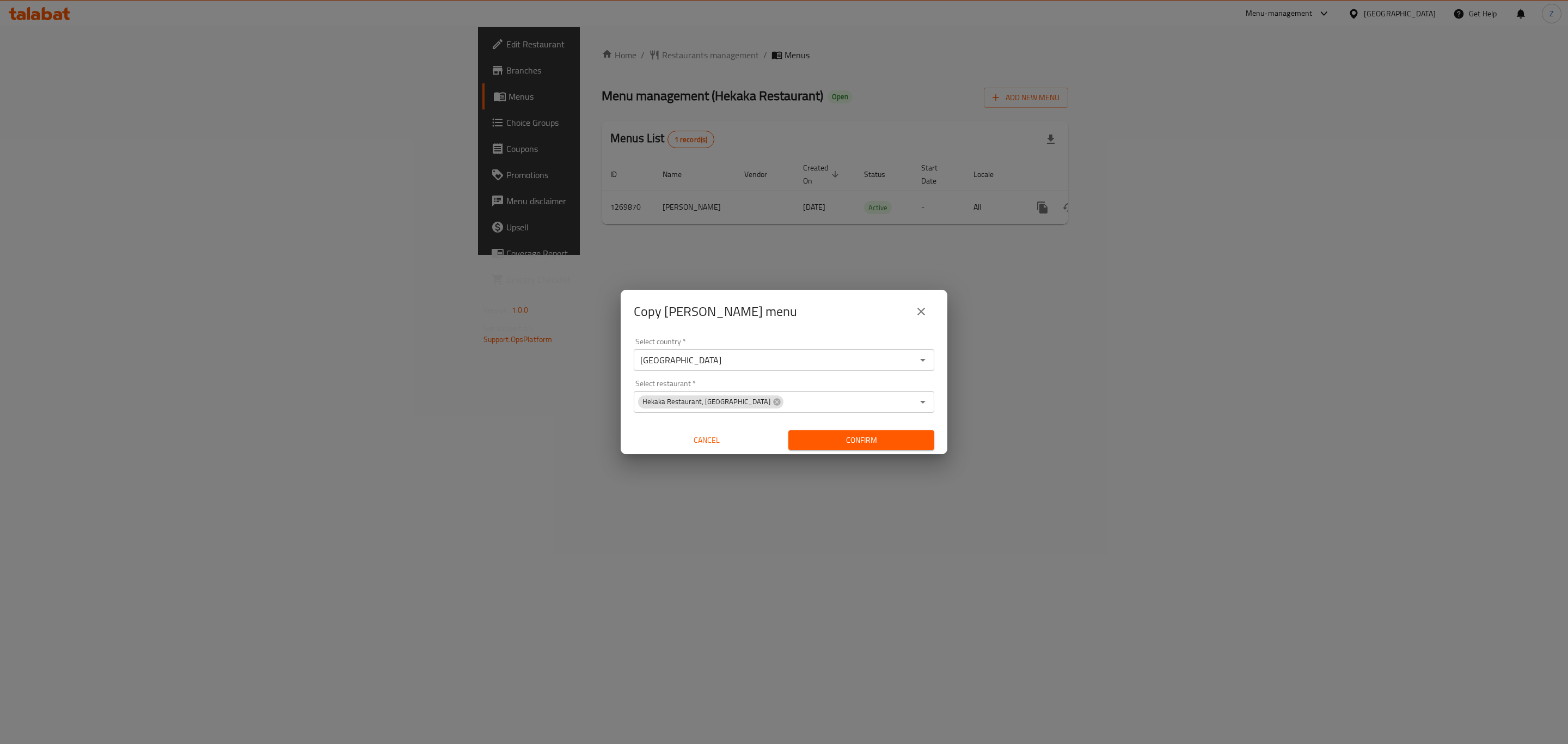
click at [879, 443] on span "Confirm" at bounding box center [861, 440] width 128 height 14
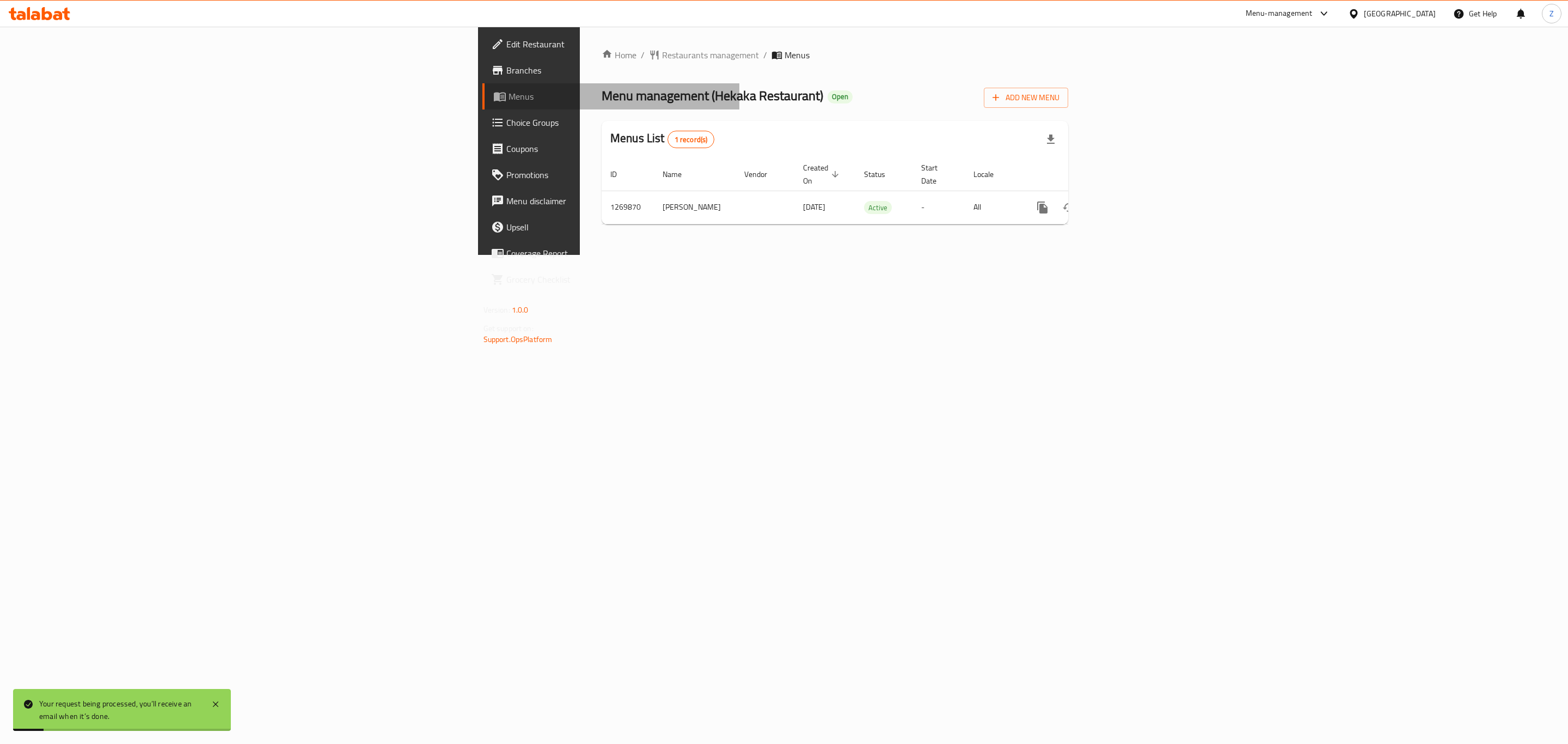
click at [508, 90] on span "Menus" at bounding box center [620, 96] width 223 height 13
click at [601, 56] on link "Home" at bounding box center [618, 54] width 35 height 13
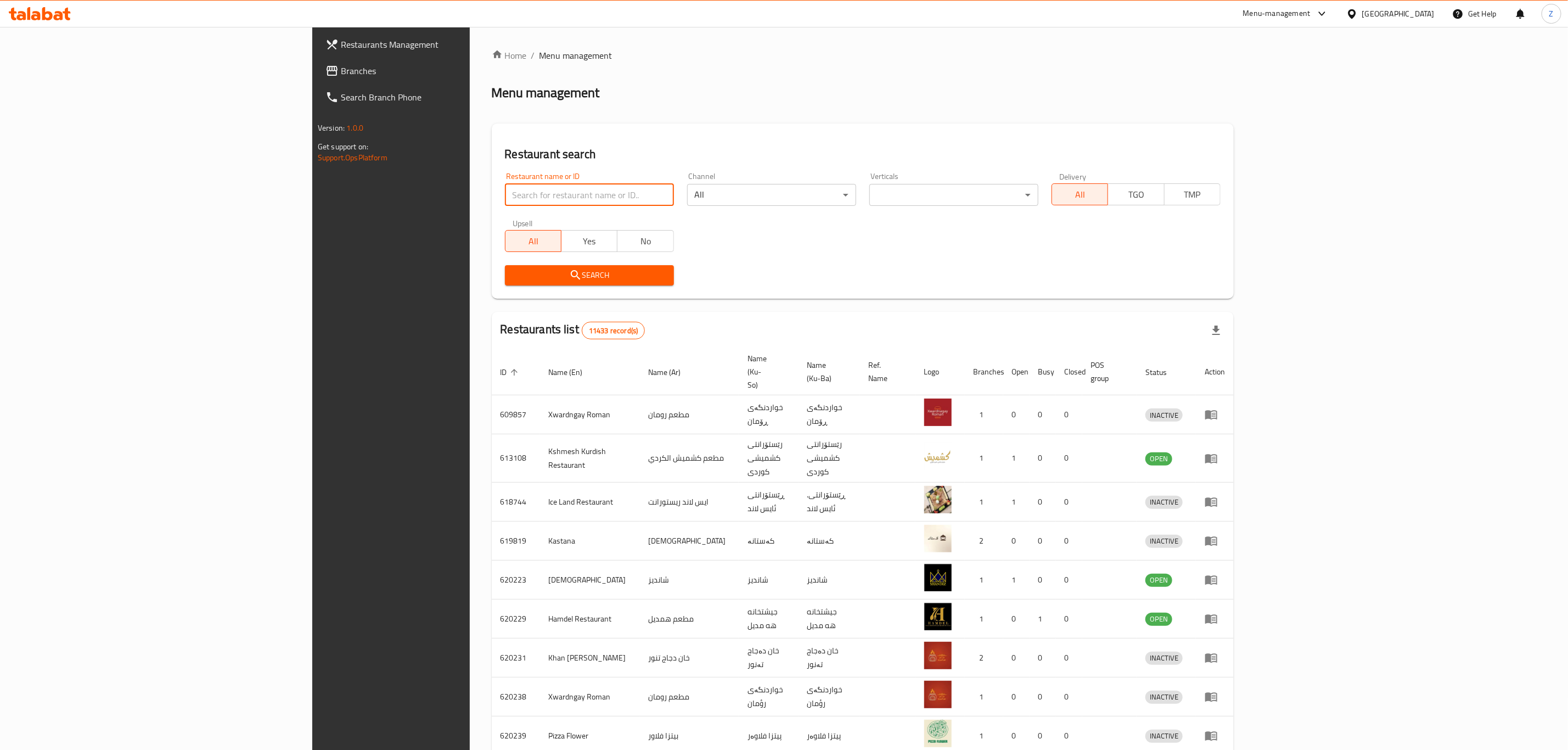
click at [505, 195] on input "search" at bounding box center [589, 195] width 169 height 22
type input "hekaka"
click button "Search" at bounding box center [589, 275] width 169 height 21
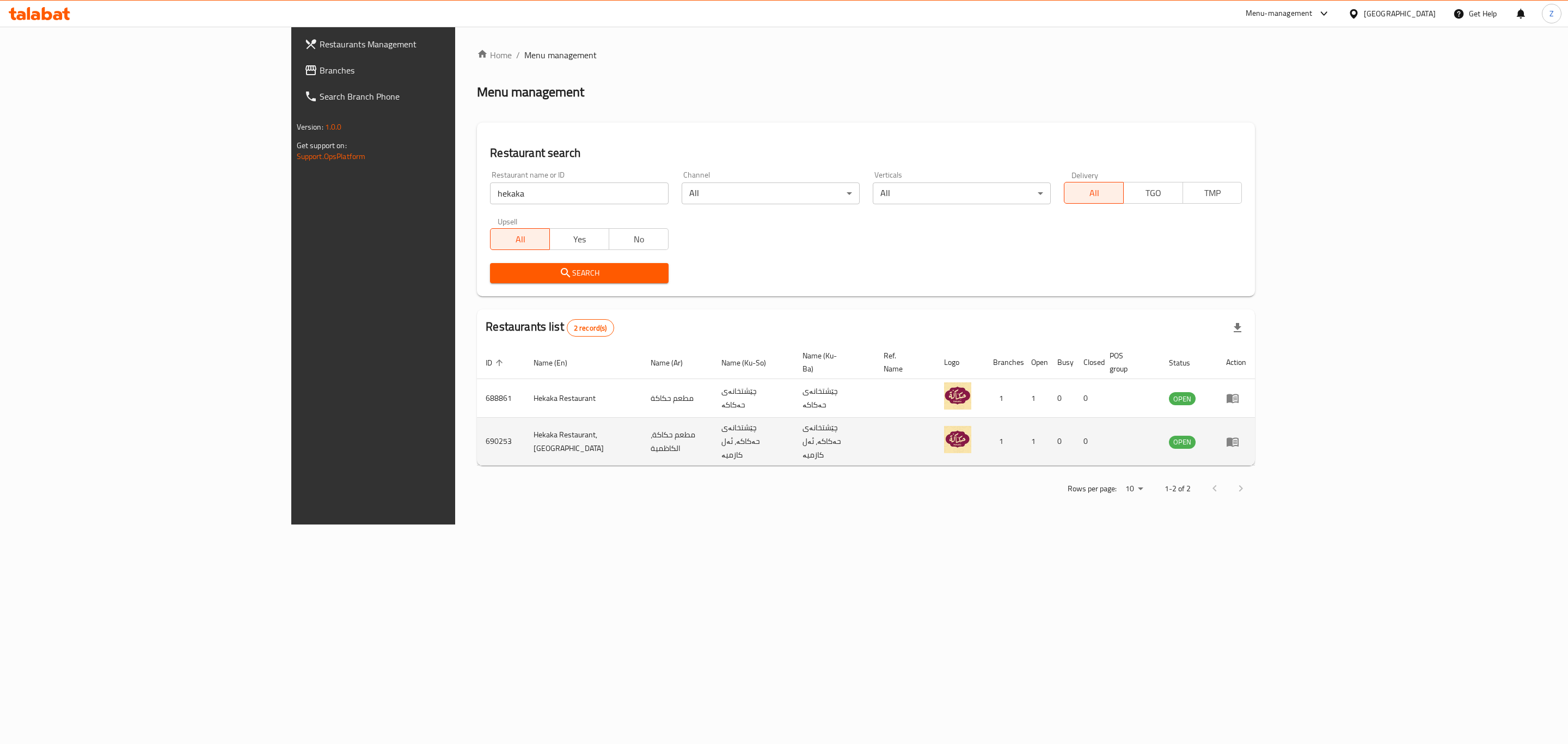
click at [1239, 435] on icon "enhanced table" at bounding box center [1232, 441] width 13 height 13
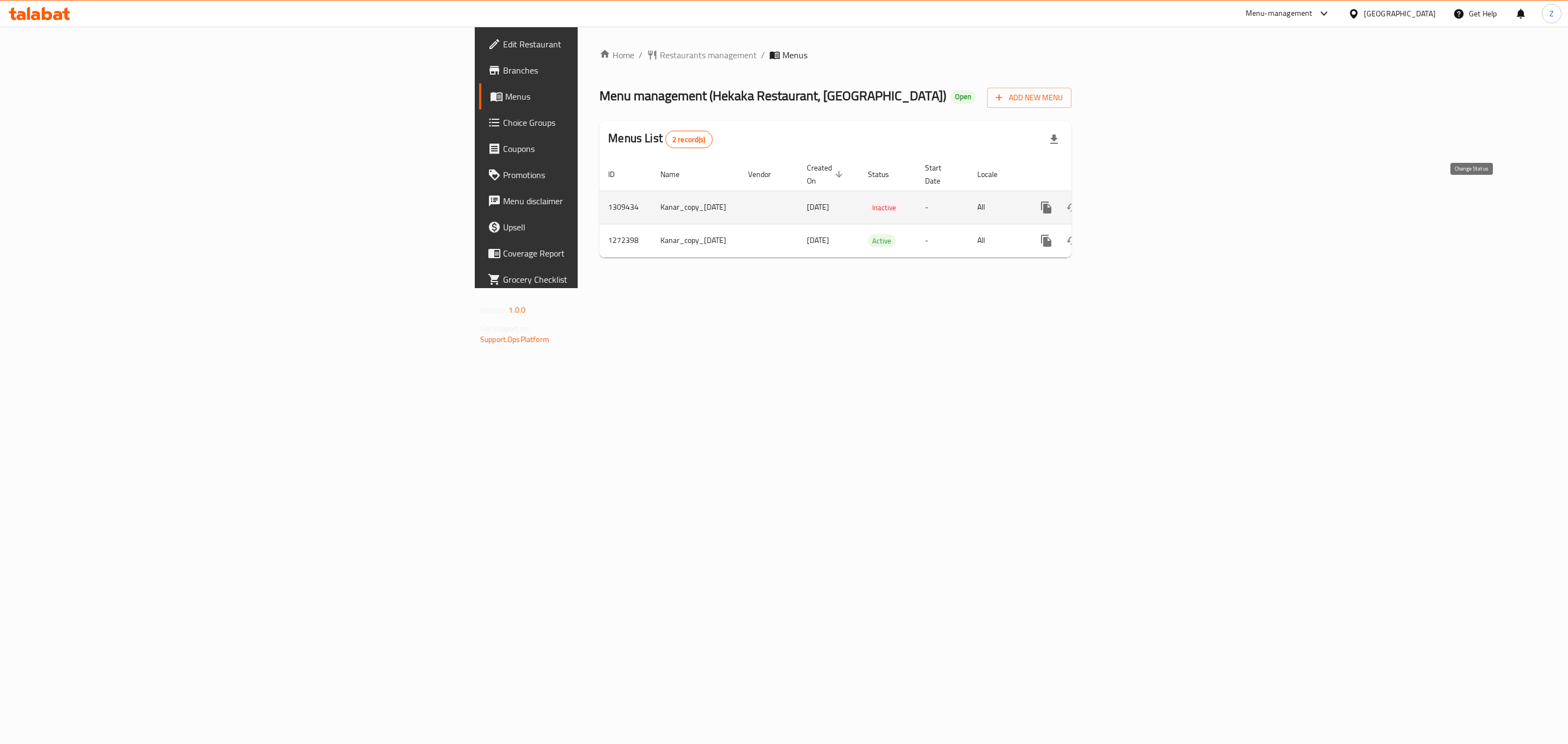
click at [1079, 201] on icon "enhanced table" at bounding box center [1072, 207] width 13 height 13
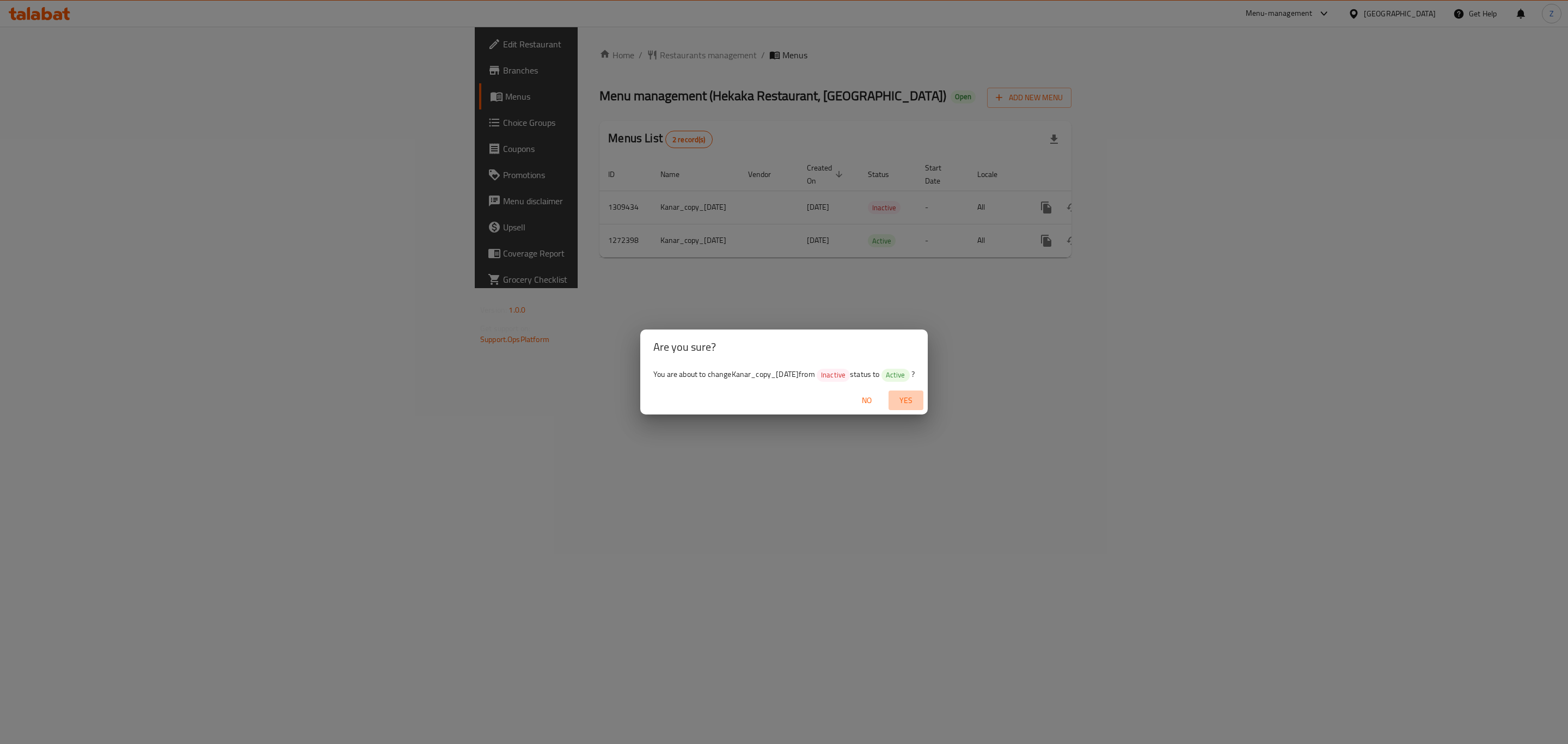
click at [914, 397] on span "Yes" at bounding box center [906, 401] width 26 height 14
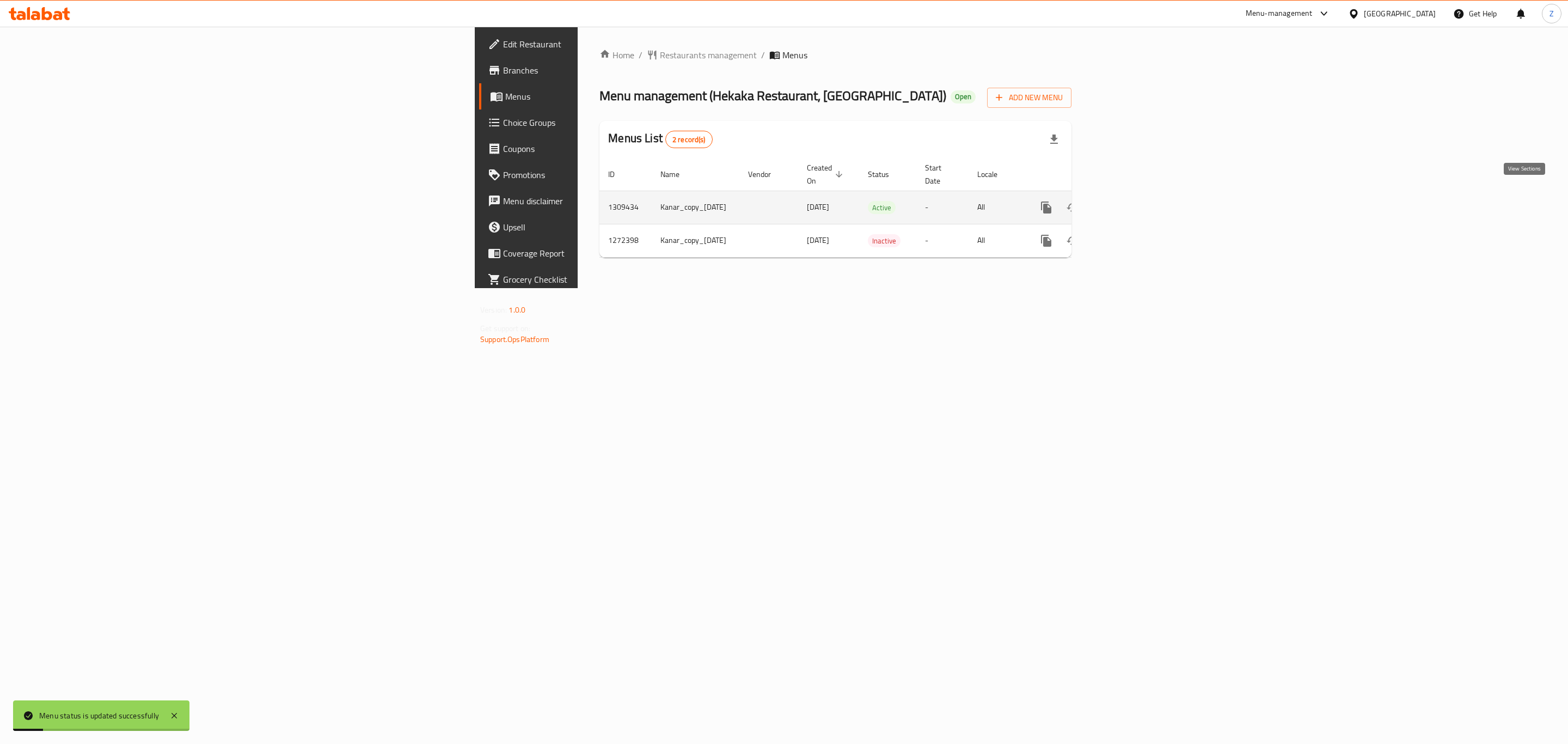
click at [1138, 203] on link "enhanced table" at bounding box center [1125, 207] width 26 height 26
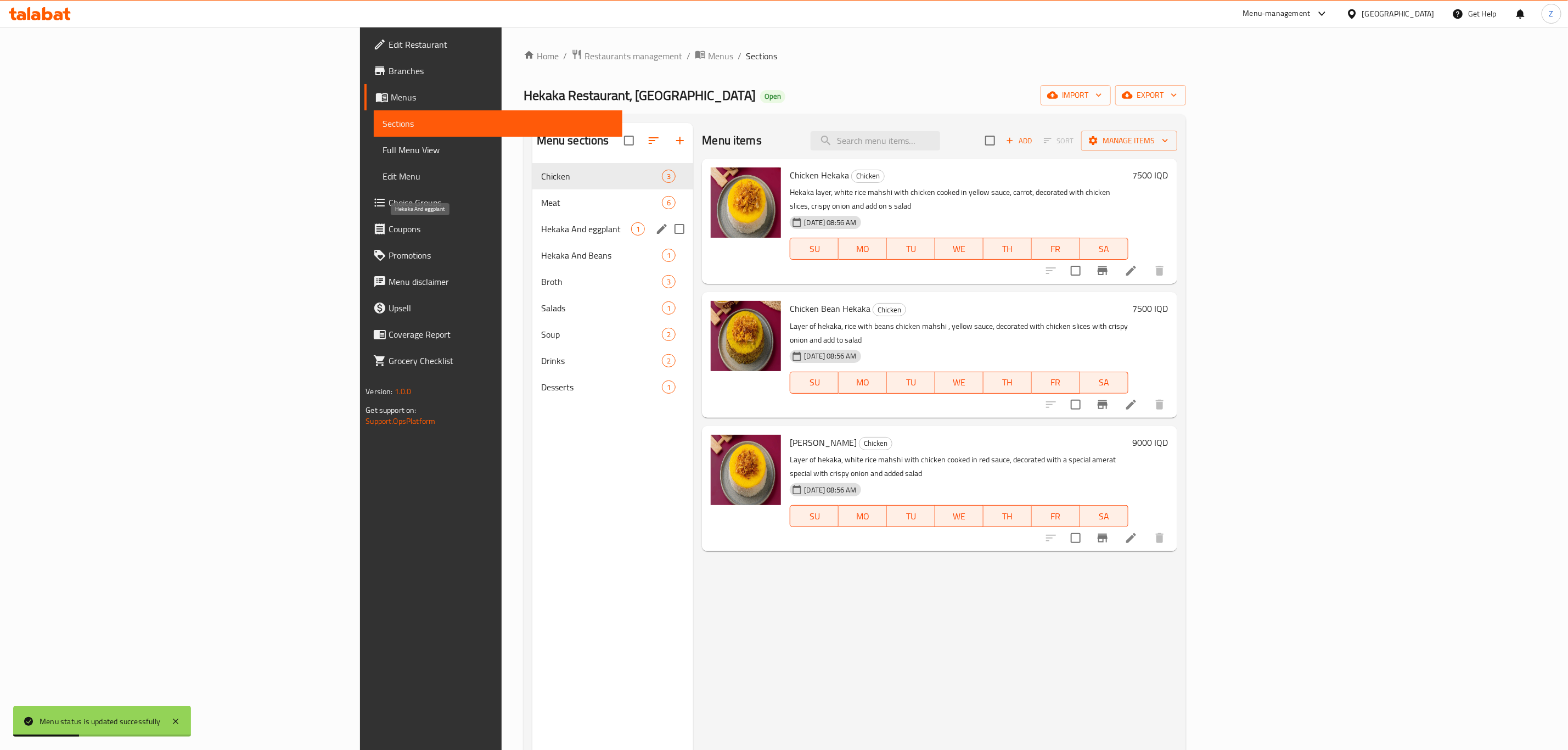
click at [541, 223] on span "Hekaka And eggplant" at bounding box center [587, 229] width 90 height 13
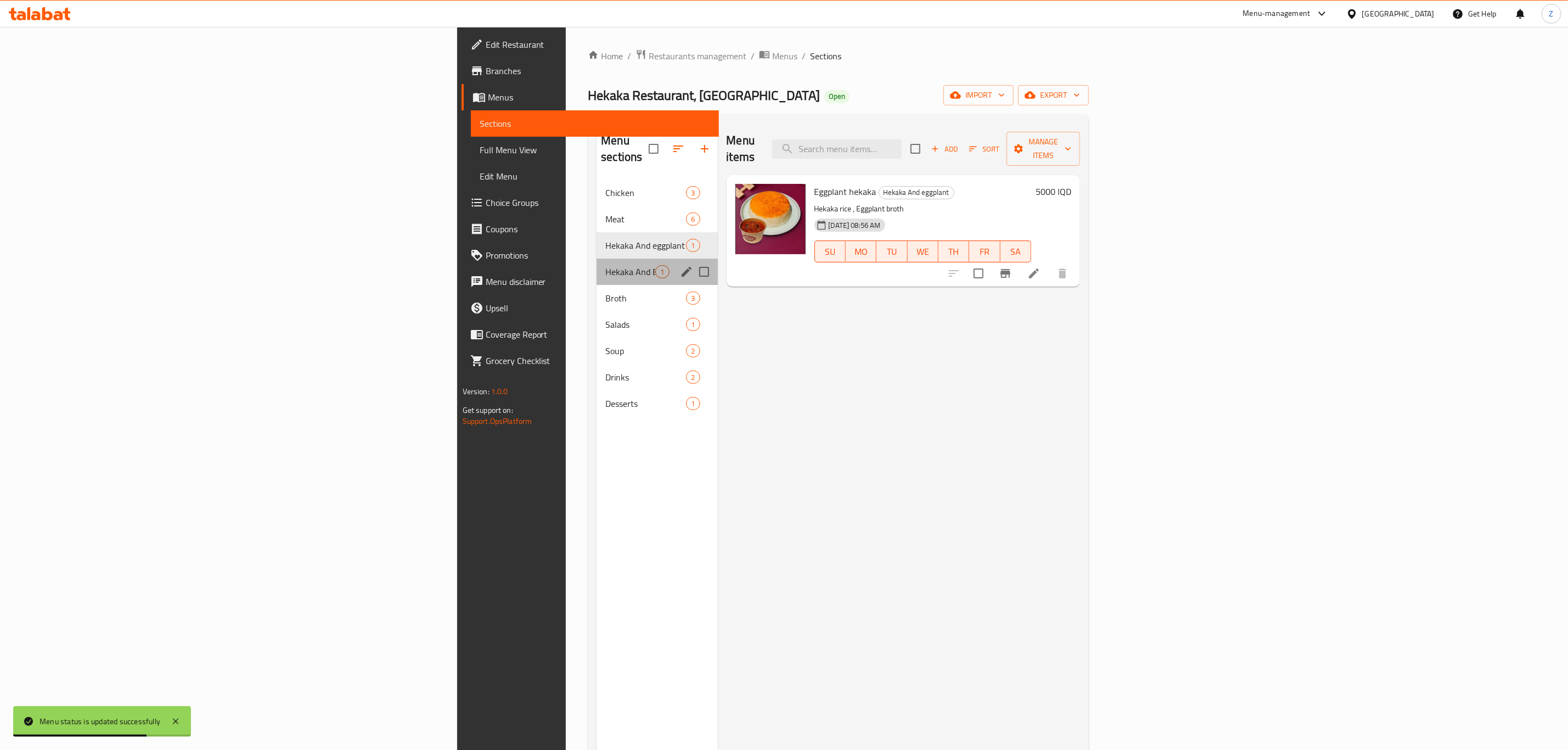
click at [597, 259] on div "Hekaka And Beans 1" at bounding box center [657, 272] width 120 height 26
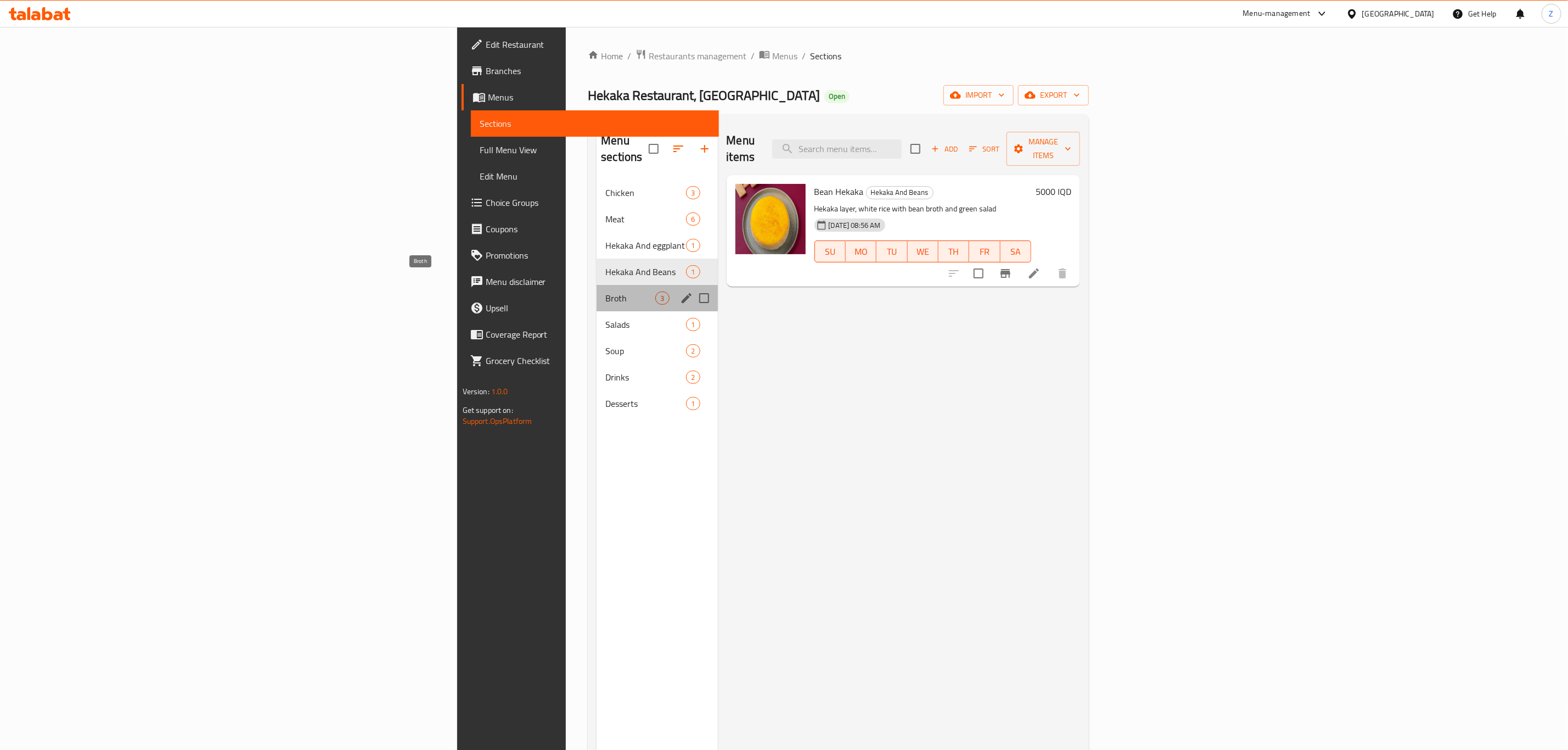
click at [606, 292] on span "Broth" at bounding box center [630, 298] width 50 height 13
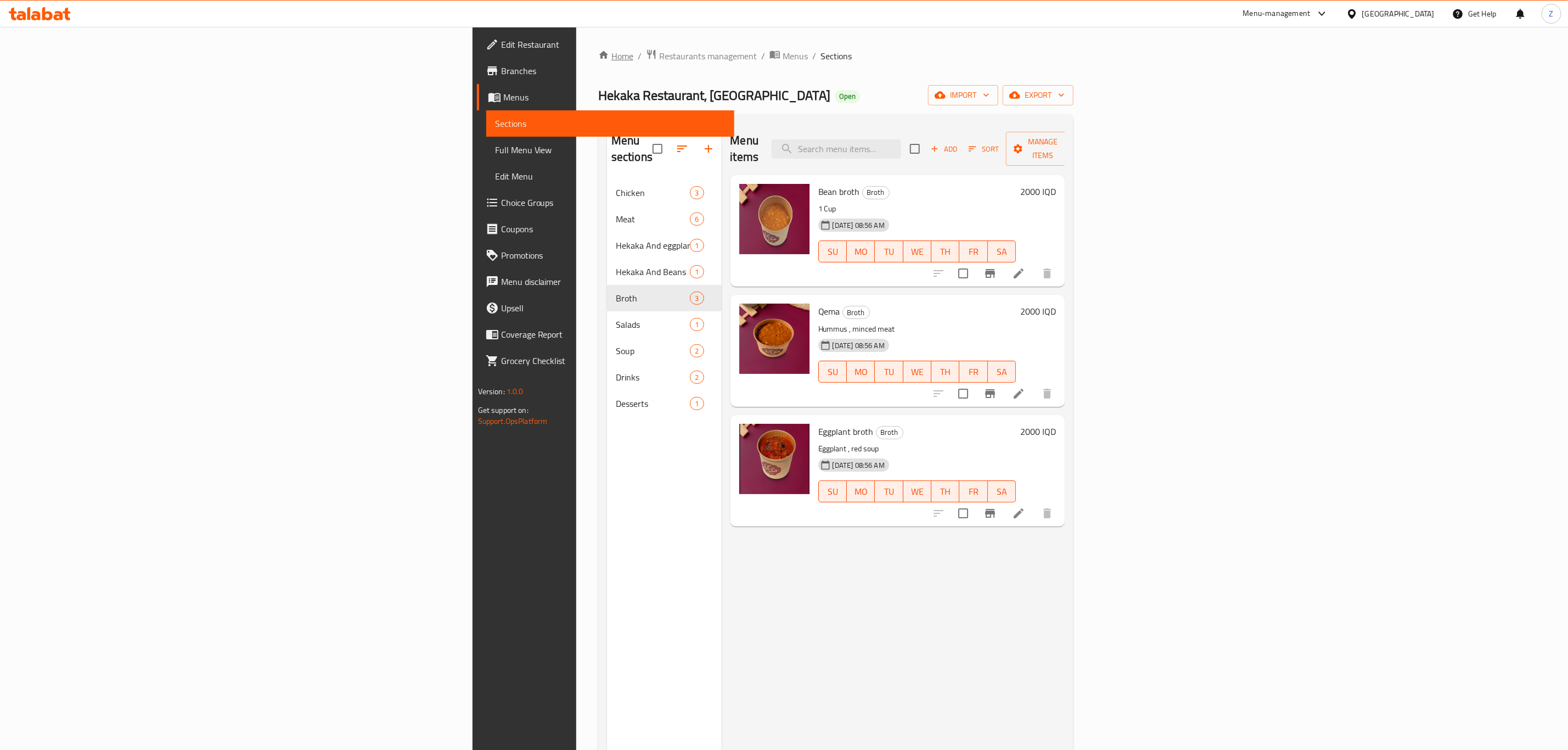
click at [600, 53] on icon "breadcrumb" at bounding box center [604, 55] width 10 height 8
